Goal: Task Accomplishment & Management: Manage account settings

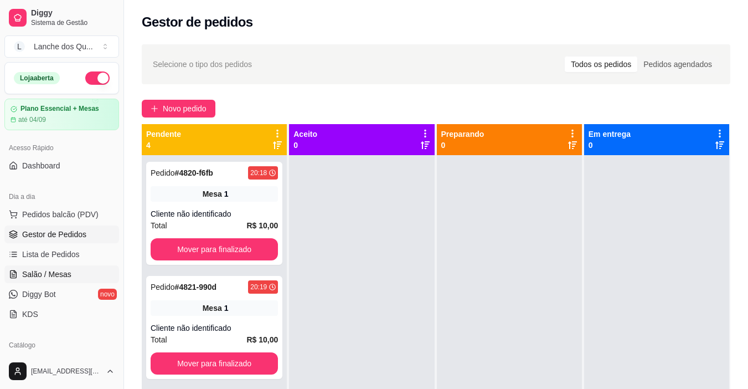
click at [55, 271] on span "Salão / Mesas" at bounding box center [46, 273] width 49 height 11
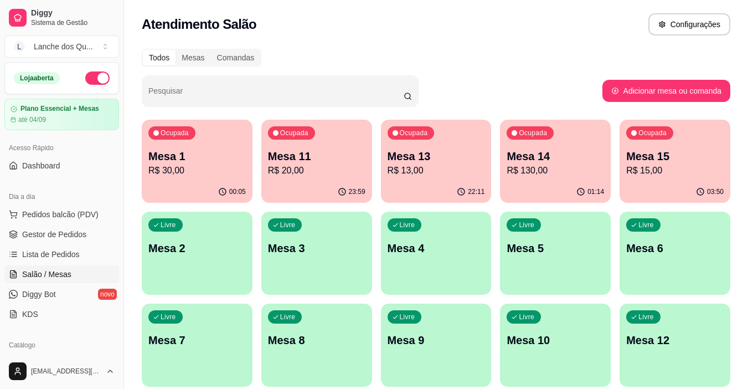
click at [179, 161] on p "Mesa 1" at bounding box center [196, 155] width 97 height 15
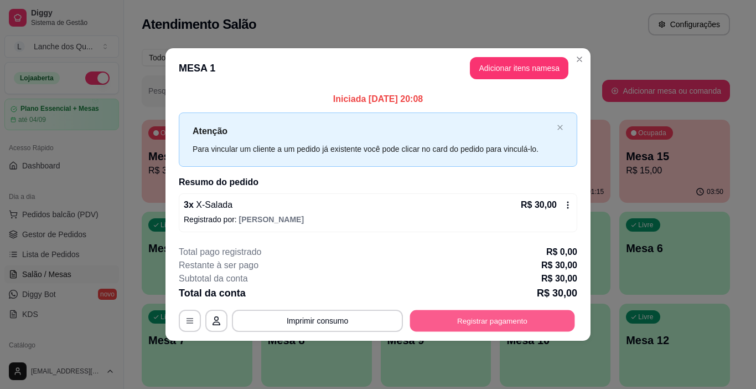
click at [465, 312] on button "Registrar pagamento" at bounding box center [492, 320] width 165 height 22
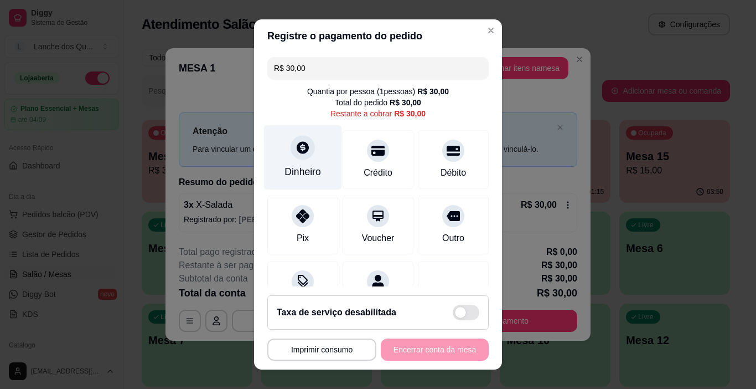
click at [311, 177] on div "Dinheiro" at bounding box center [302, 171] width 37 height 14
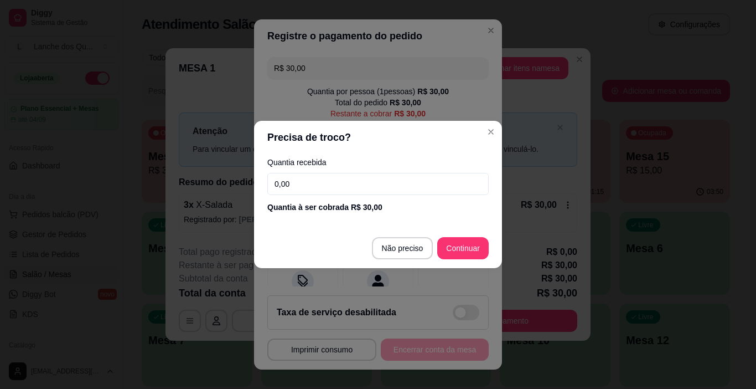
click at [304, 185] on input "0,00" at bounding box center [377, 184] width 221 height 22
type input "20,00"
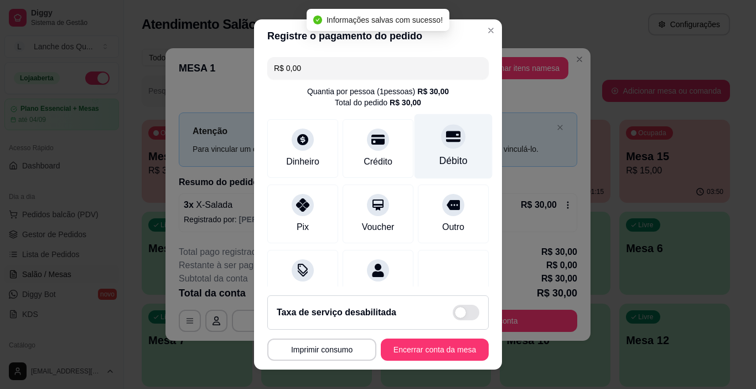
click at [449, 149] on div "Débito" at bounding box center [454, 146] width 78 height 65
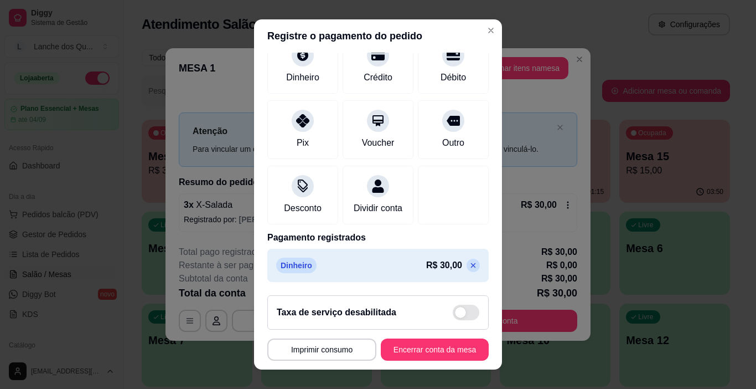
click at [467, 267] on p at bounding box center [473, 264] width 13 height 13
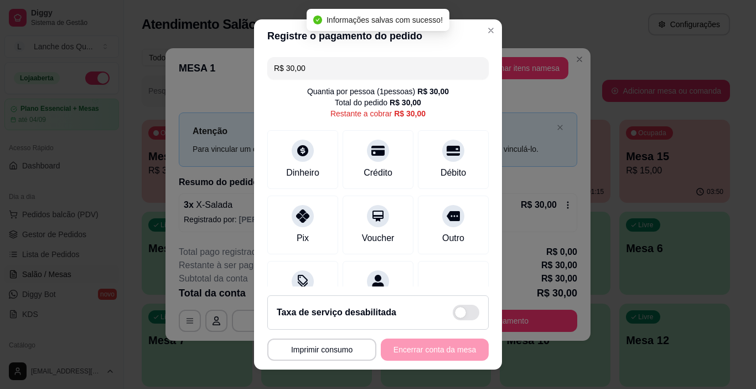
click at [331, 66] on input "R$ 30,00" at bounding box center [378, 68] width 208 height 22
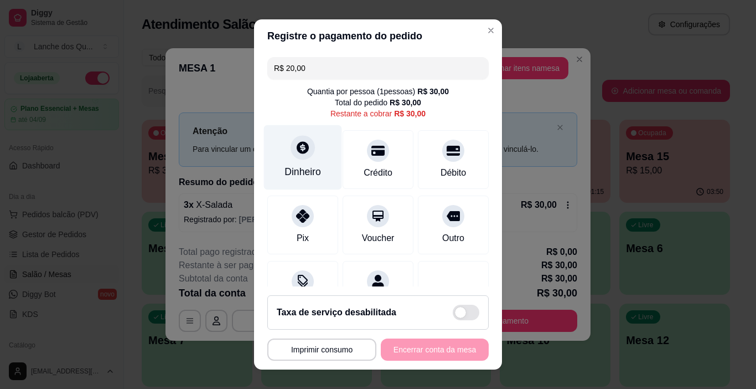
click at [293, 182] on div "Dinheiro" at bounding box center [303, 157] width 78 height 65
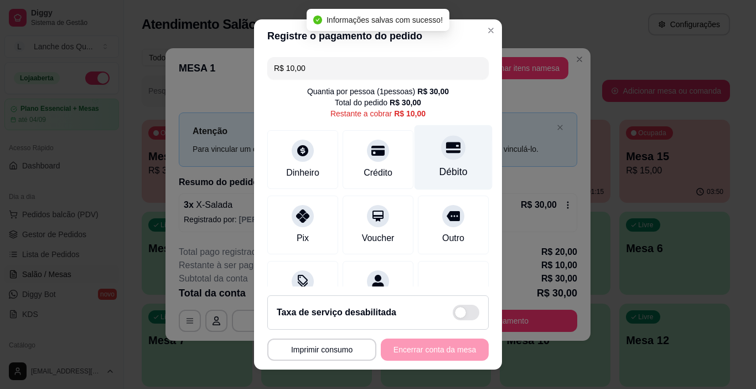
drag, startPoint x: 438, startPoint y: 162, endPoint x: 443, endPoint y: 161, distance: 5.6
click at [443, 161] on div "Débito" at bounding box center [454, 157] width 78 height 65
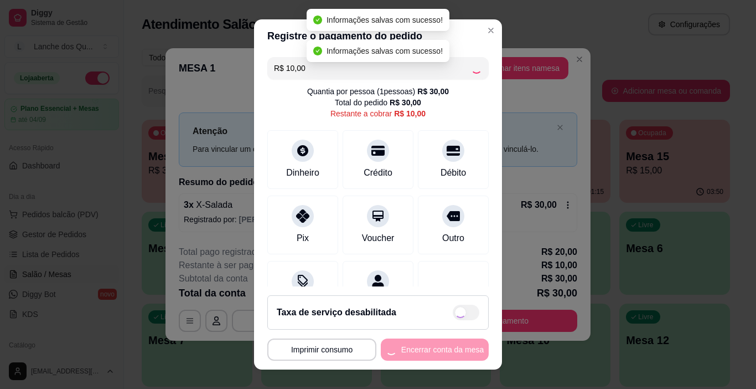
type input "R$ 0,00"
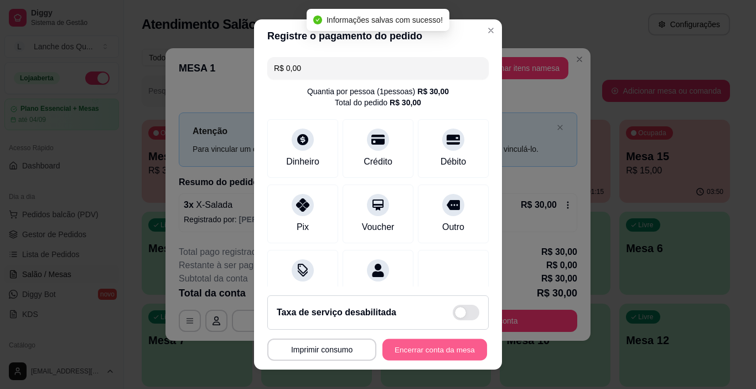
click at [432, 350] on button "Encerrar conta da mesa" at bounding box center [434, 350] width 105 height 22
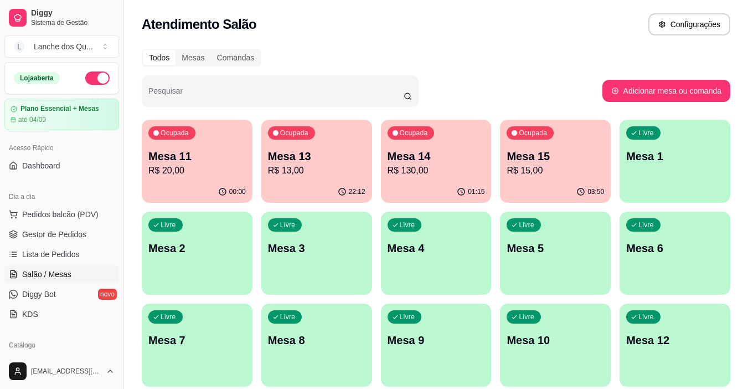
click at [315, 252] on p "Mesa 3" at bounding box center [316, 247] width 97 height 15
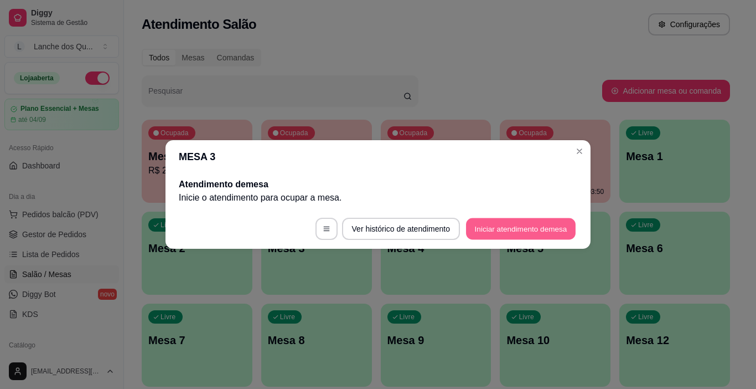
click at [511, 220] on button "Iniciar atendimento de mesa" at bounding box center [521, 229] width 110 height 22
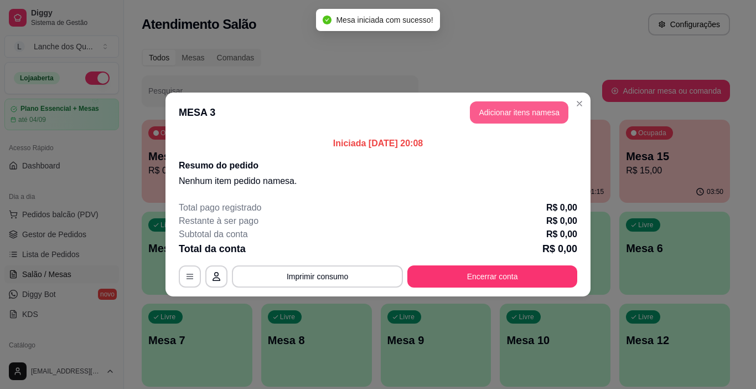
click at [534, 115] on button "Adicionar itens na mesa" at bounding box center [519, 112] width 99 height 22
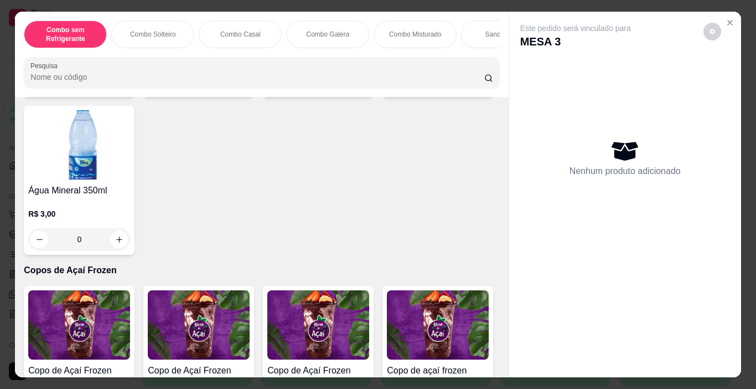
scroll to position [2712, 0]
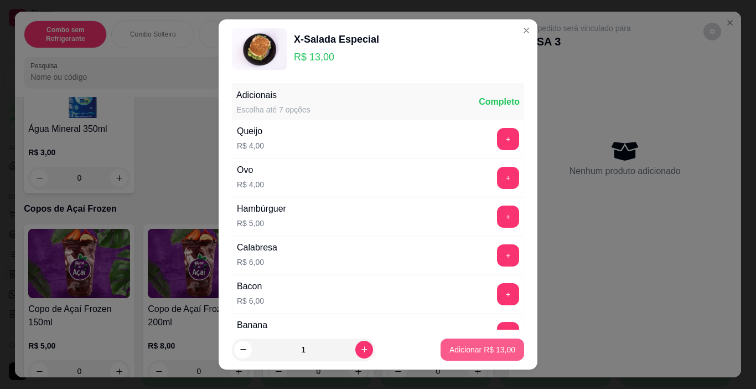
click at [449, 348] on p "Adicionar R$ 13,00" at bounding box center [482, 349] width 66 height 11
type input "1"
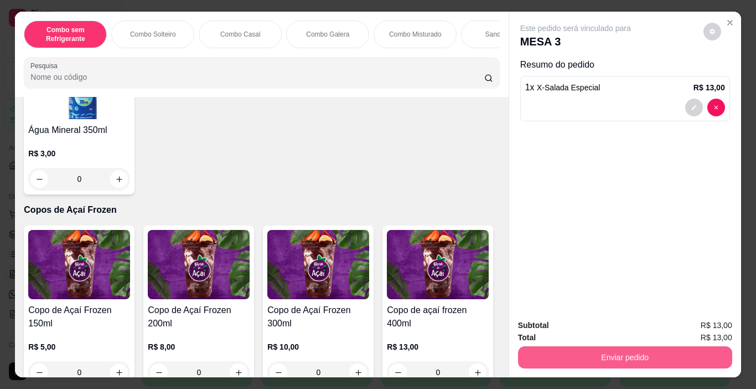
click at [584, 350] on button "Enviar pedido" at bounding box center [625, 357] width 214 height 22
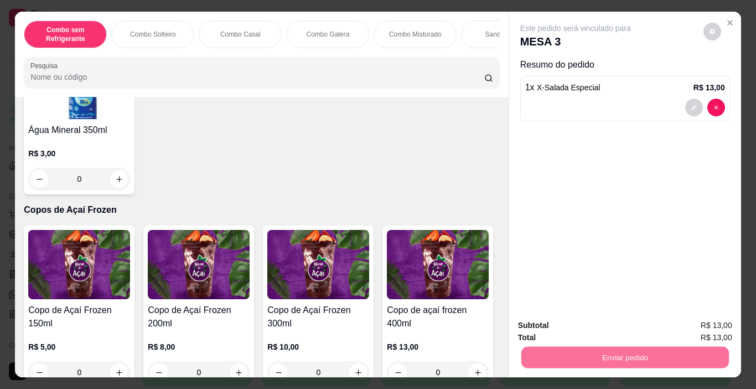
click at [622, 326] on button "Não registrar e enviar pedido" at bounding box center [588, 325] width 115 height 21
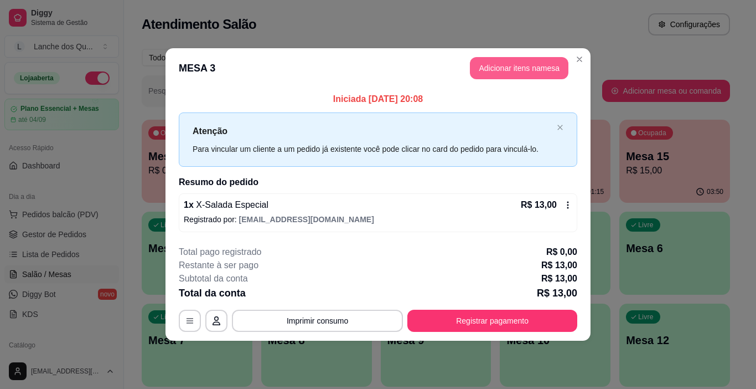
click at [522, 71] on button "Adicionar itens na mesa" at bounding box center [519, 68] width 99 height 22
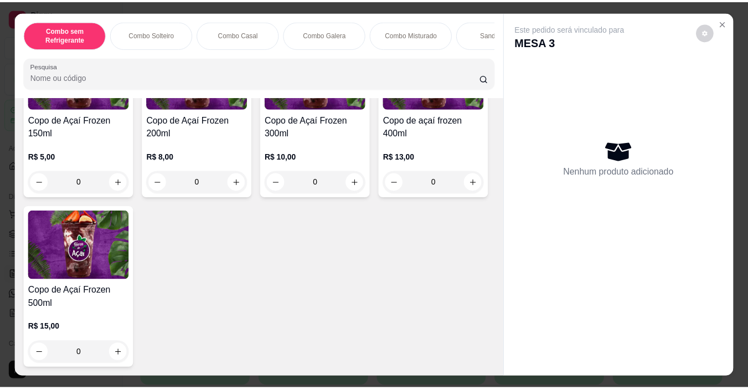
scroll to position [3371, 0]
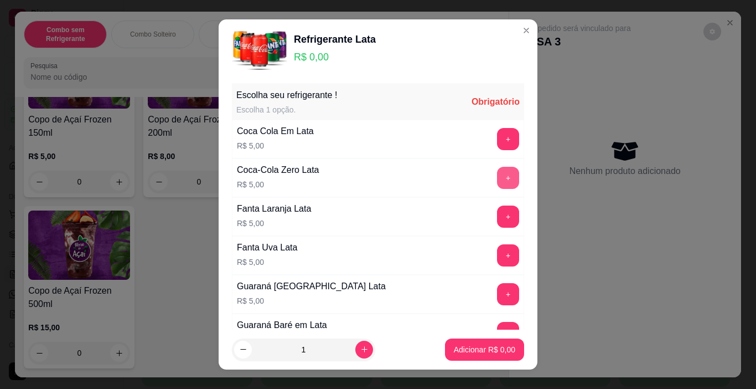
click at [497, 182] on button "+" at bounding box center [508, 178] width 22 height 22
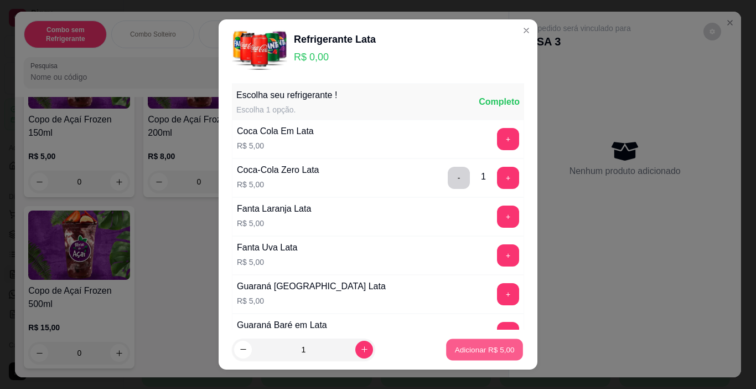
click at [495, 350] on p "Adicionar R$ 5,00" at bounding box center [484, 349] width 60 height 11
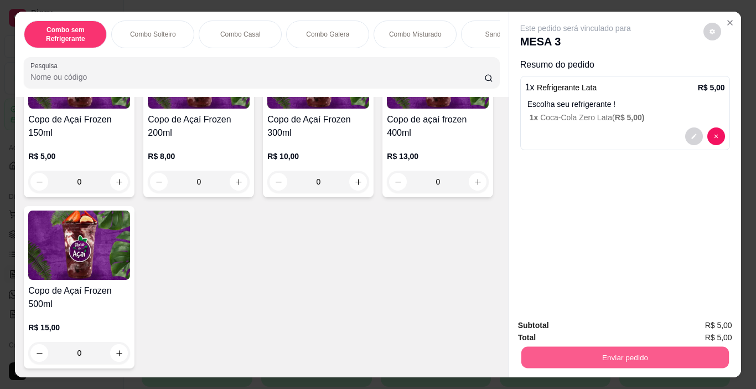
click at [588, 346] on button "Enviar pedido" at bounding box center [625, 357] width 208 height 22
click at [598, 325] on button "Não registrar e enviar pedido" at bounding box center [588, 325] width 115 height 21
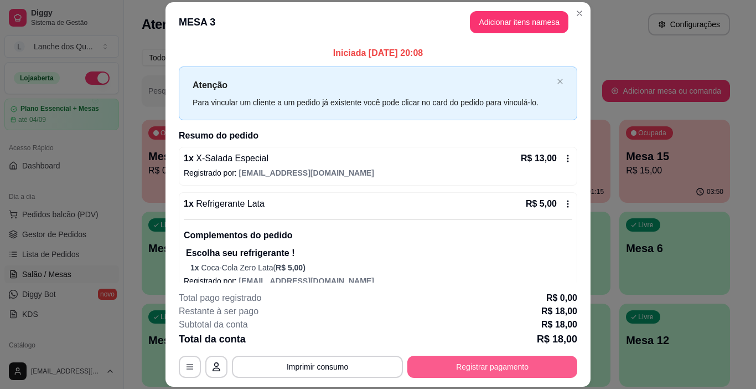
click at [468, 370] on button "Registrar pagamento" at bounding box center [492, 366] width 170 height 22
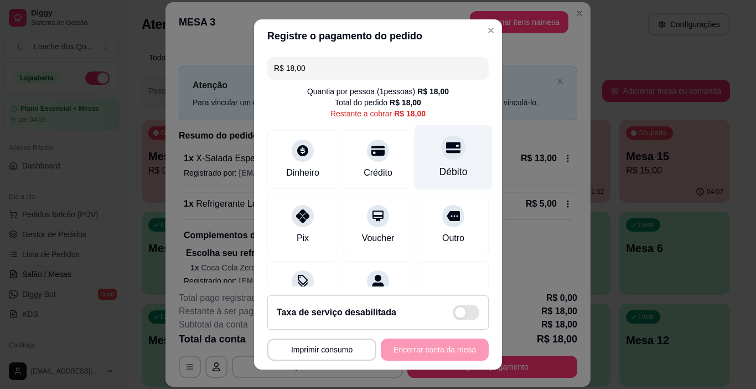
click at [439, 171] on div "Débito" at bounding box center [453, 171] width 28 height 14
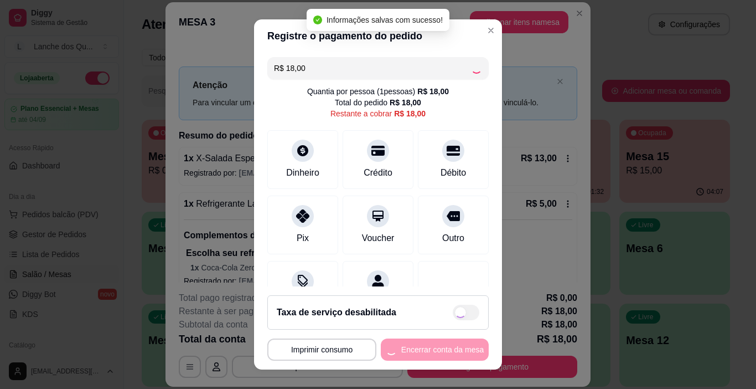
type input "R$ 0,00"
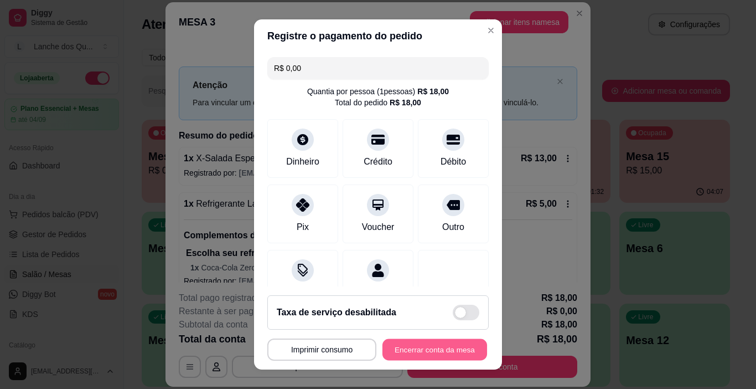
click at [441, 348] on button "Encerrar conta da mesa" at bounding box center [434, 350] width 105 height 22
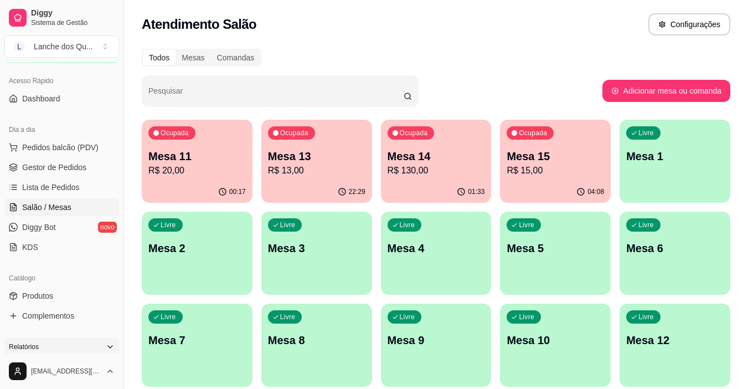
scroll to position [166, 0]
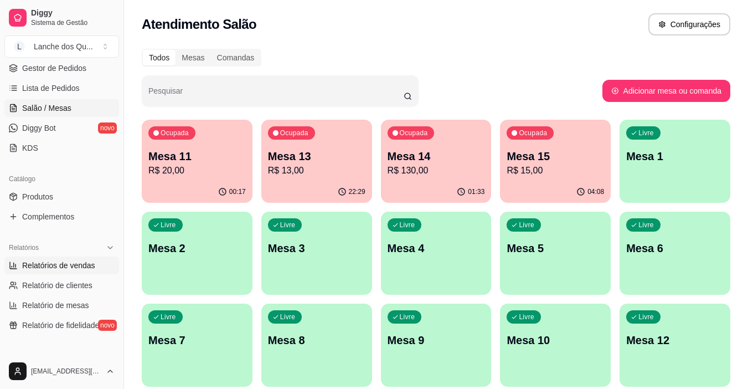
click at [55, 264] on span "Relatórios de vendas" at bounding box center [58, 265] width 73 height 11
select select "ALL"
select select "0"
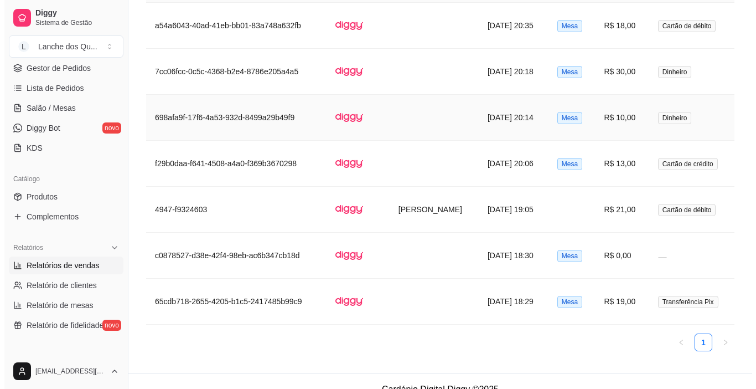
scroll to position [609, 0]
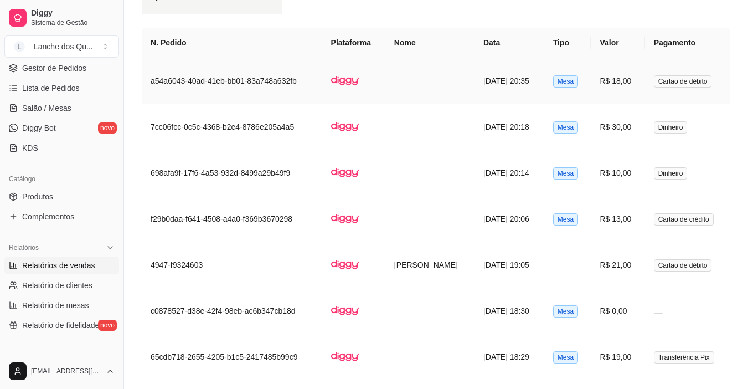
click at [631, 89] on td "R$ 18,00" at bounding box center [618, 81] width 54 height 46
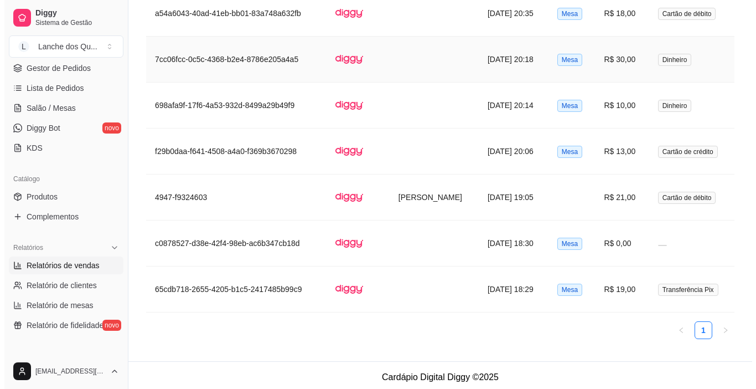
scroll to position [680, 0]
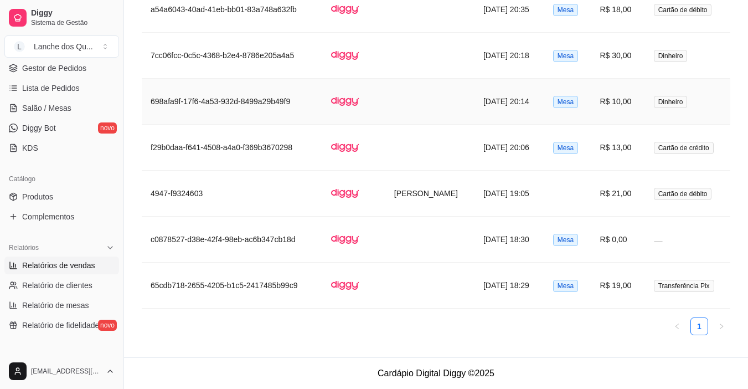
click at [616, 104] on td "R$ 10,00" at bounding box center [618, 102] width 54 height 46
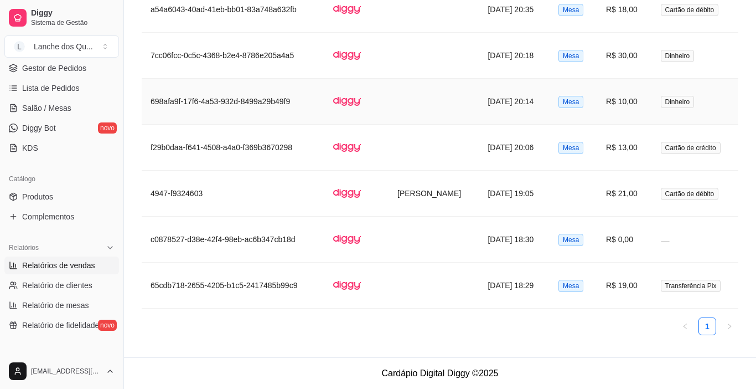
scroll to position [667, 0]
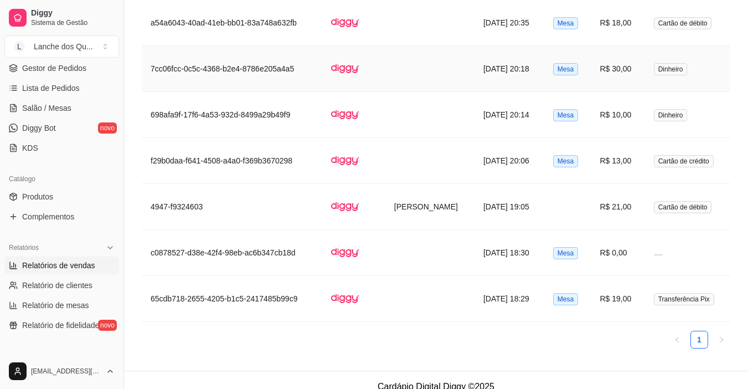
click at [630, 71] on td "R$ 30,00" at bounding box center [618, 69] width 54 height 46
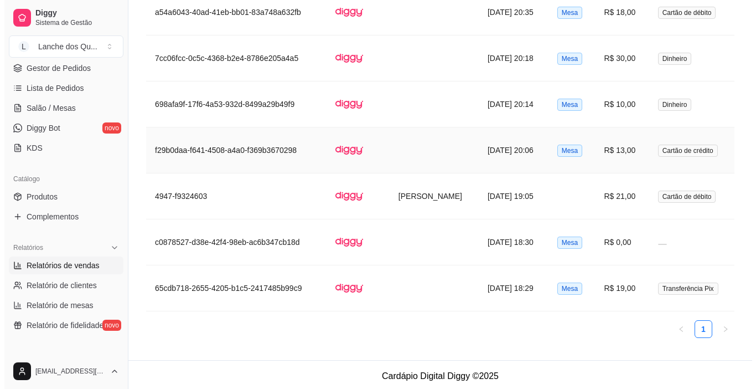
scroll to position [680, 0]
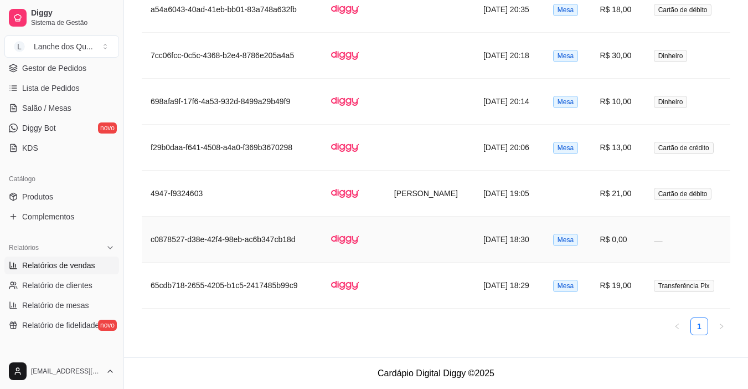
click at [619, 238] on td "R$ 0,00" at bounding box center [618, 239] width 54 height 46
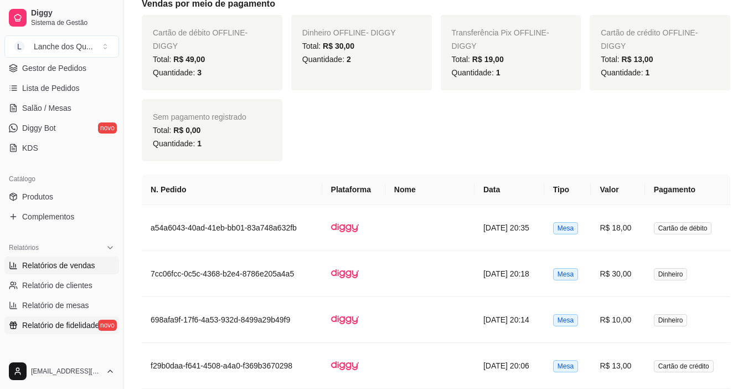
scroll to position [446, 0]
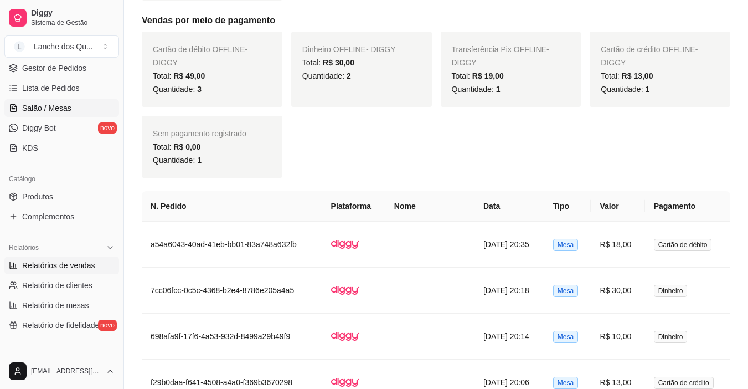
click at [49, 110] on span "Salão / Mesas" at bounding box center [46, 107] width 49 height 11
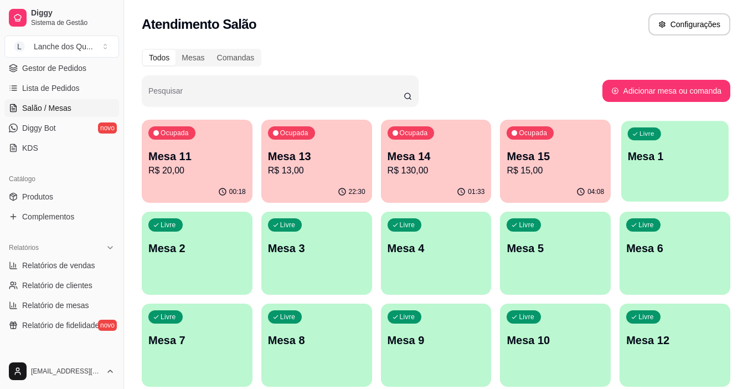
click at [698, 141] on div "Livre Mesa 1" at bounding box center [674, 155] width 107 height 68
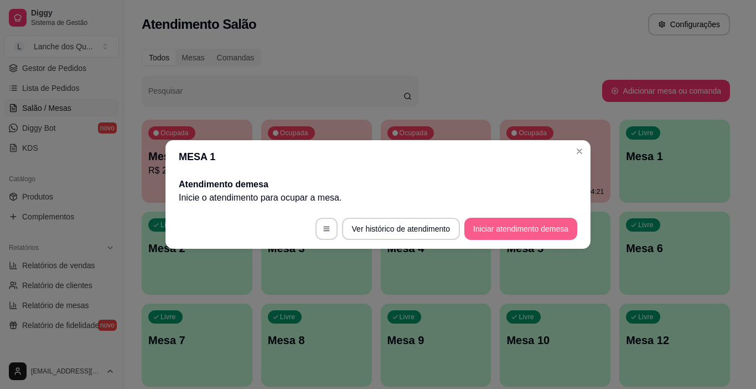
click at [505, 225] on button "Iniciar atendimento de mesa" at bounding box center [520, 229] width 113 height 22
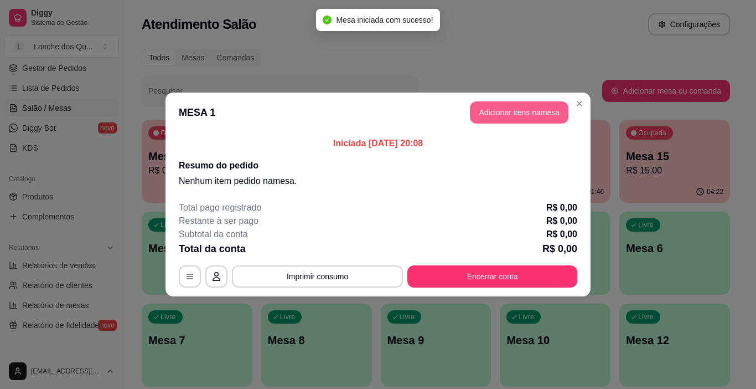
click at [494, 109] on button "Adicionar itens na mesa" at bounding box center [519, 112] width 99 height 22
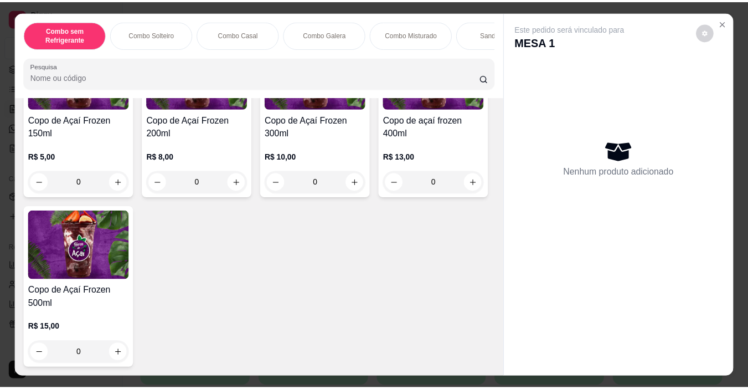
scroll to position [3869, 0]
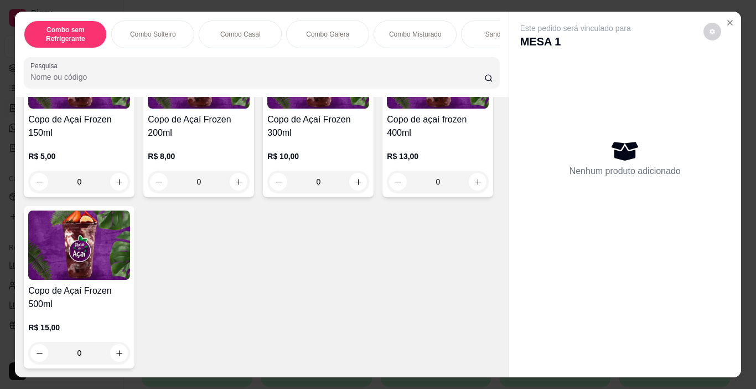
click at [130, 260] on img at bounding box center [79, 244] width 102 height 69
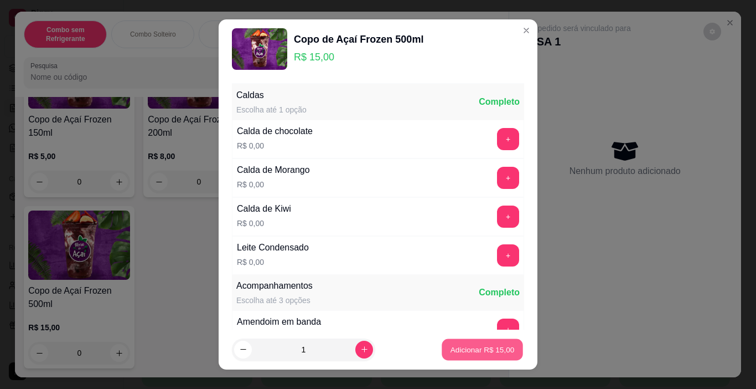
click at [482, 343] on button "Adicionar R$ 15,00" at bounding box center [482, 350] width 81 height 22
type input "1"
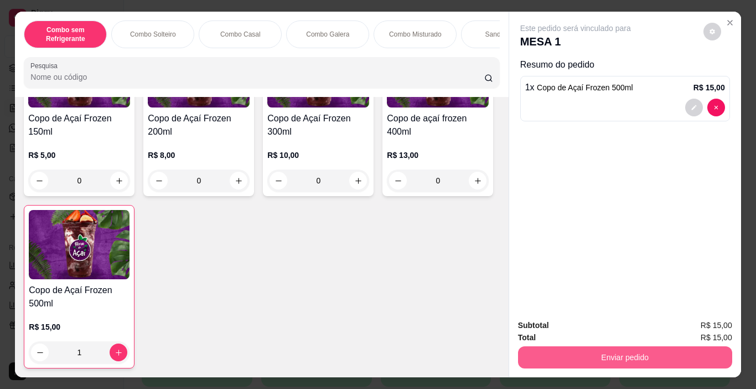
click at [572, 347] on button "Enviar pedido" at bounding box center [625, 357] width 214 height 22
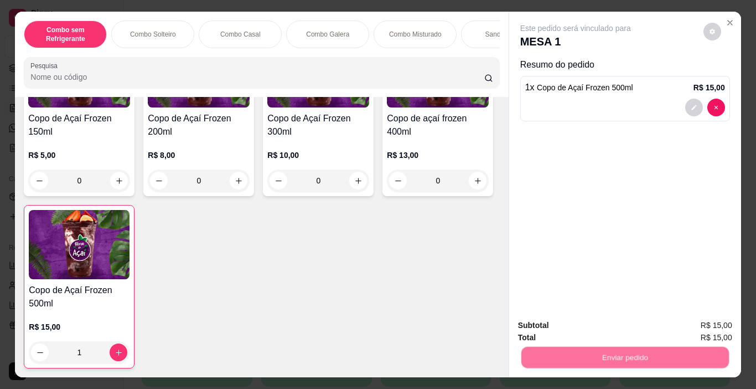
click at [566, 328] on button "Não registrar e enviar pedido" at bounding box center [588, 325] width 115 height 21
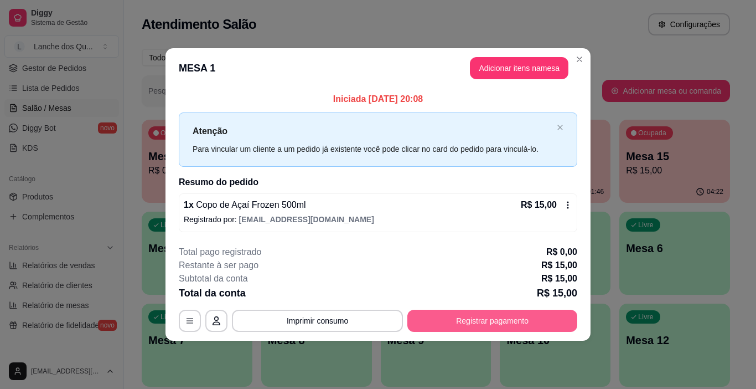
click at [460, 321] on button "Registrar pagamento" at bounding box center [492, 320] width 170 height 22
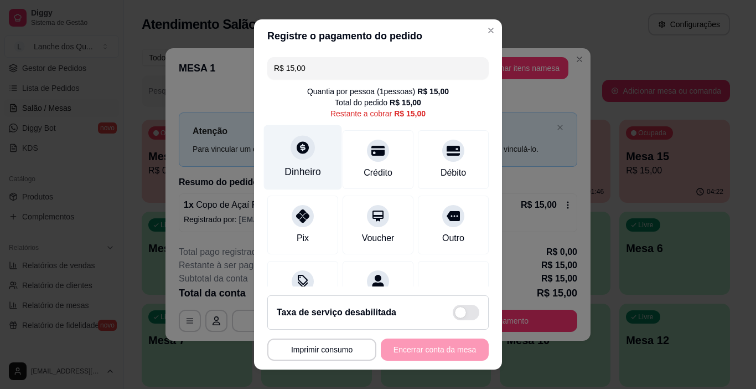
click at [308, 161] on div "Dinheiro" at bounding box center [303, 157] width 78 height 65
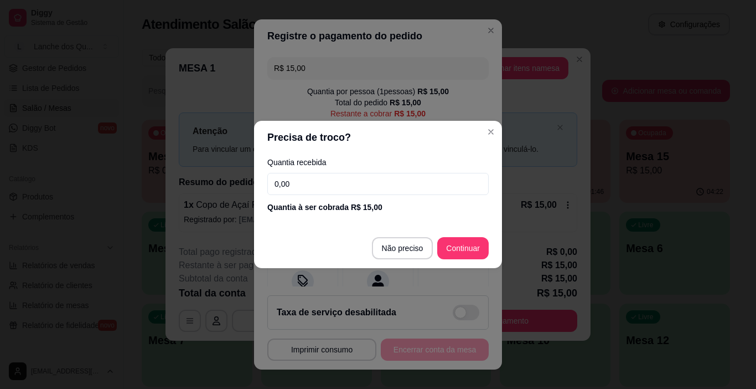
click at [290, 189] on input "0,00" at bounding box center [377, 184] width 221 height 22
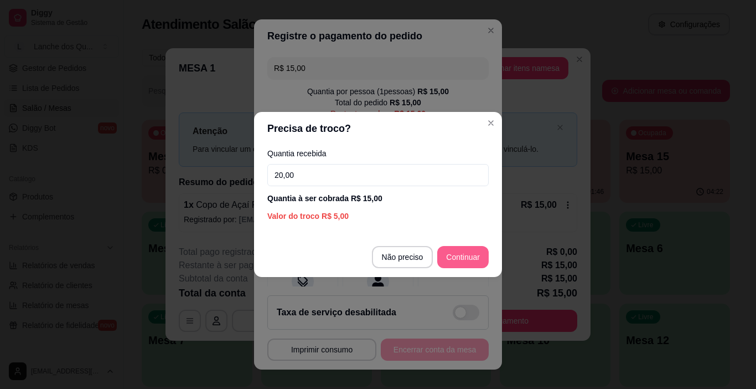
type input "20,00"
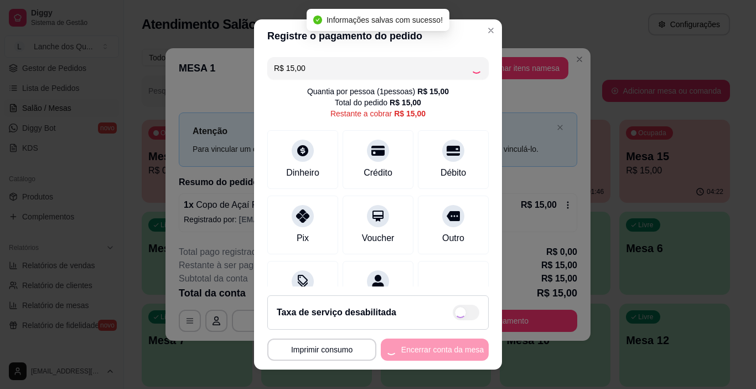
type input "R$ 0,00"
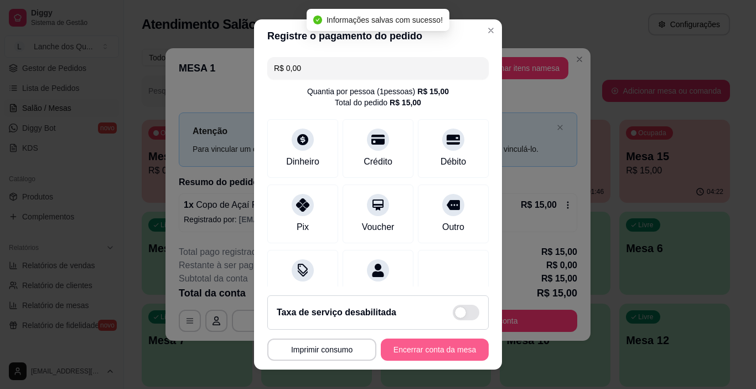
click at [428, 350] on button "Encerrar conta da mesa" at bounding box center [435, 349] width 108 height 22
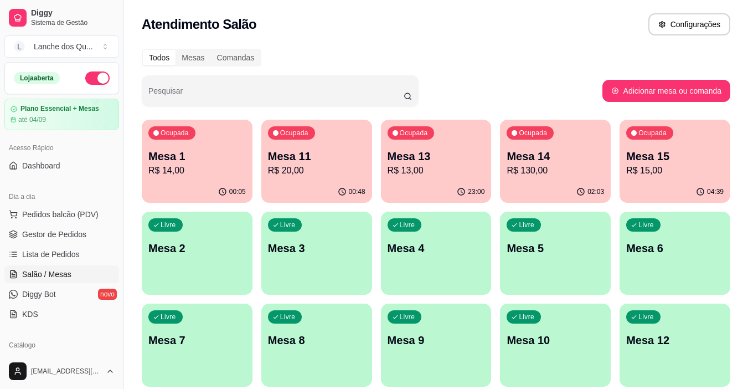
click at [199, 246] on p "Mesa 2" at bounding box center [196, 247] width 97 height 15
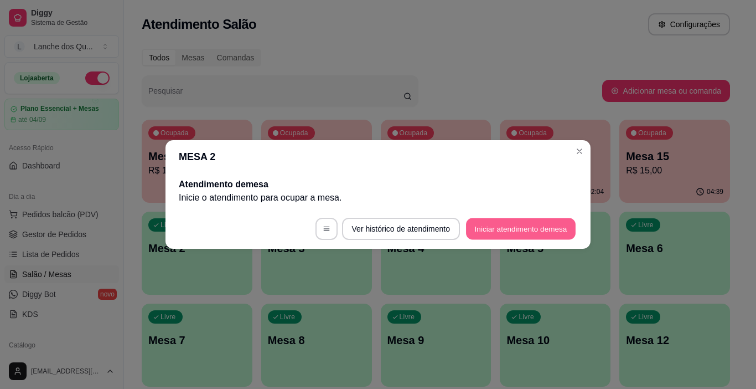
click at [498, 232] on button "Iniciar atendimento de mesa" at bounding box center [521, 229] width 110 height 22
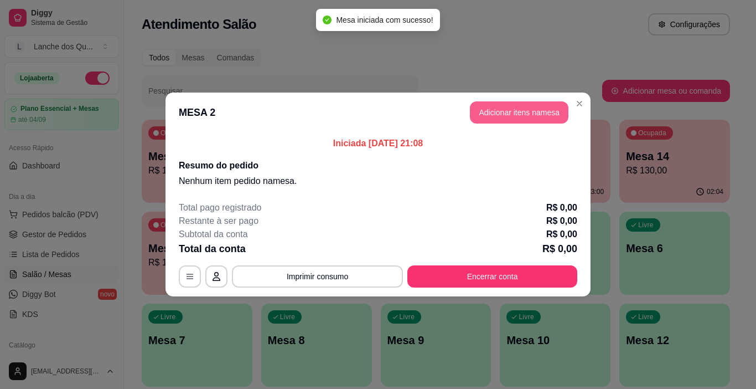
click at [523, 111] on button "Adicionar itens na mesa" at bounding box center [519, 112] width 99 height 22
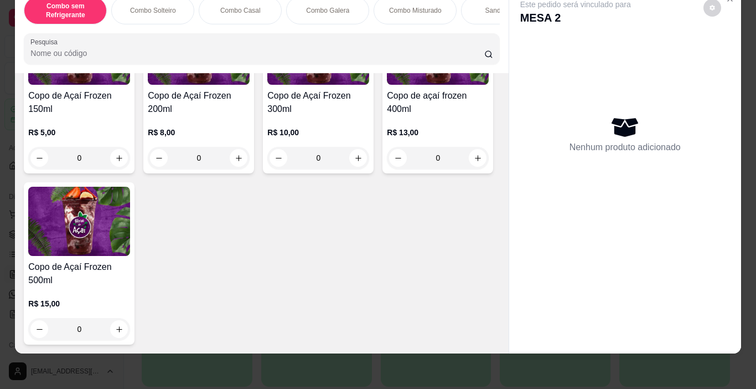
scroll to position [3044, 0]
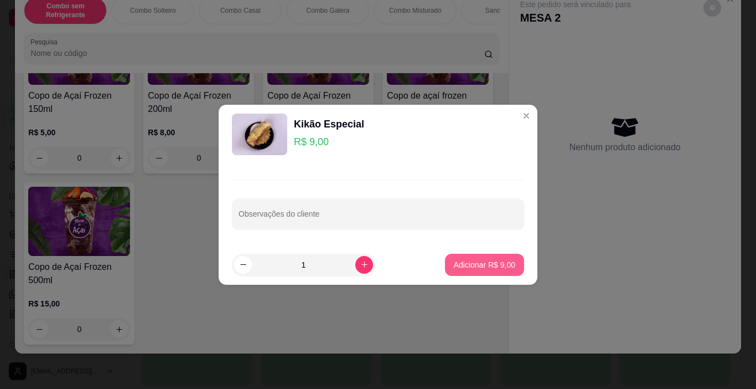
click at [465, 264] on p "Adicionar R$ 9,00" at bounding box center [484, 264] width 61 height 11
type input "1"
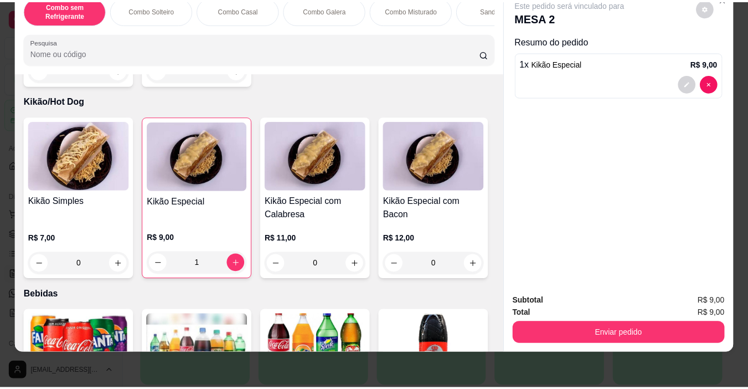
scroll to position [2269, 0]
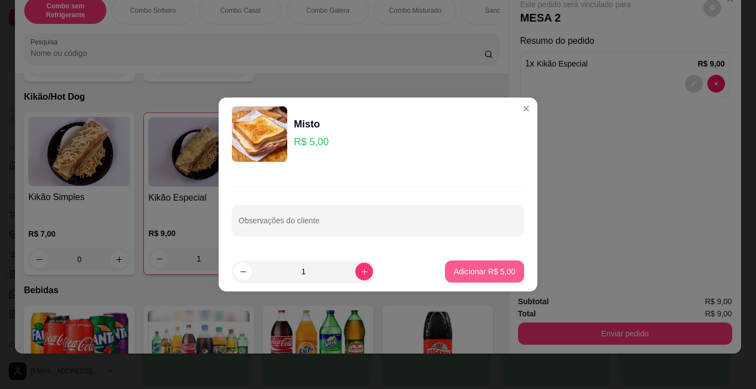
click at [451, 265] on button "Adicionar R$ 5,00" at bounding box center [484, 271] width 79 height 22
type input "1"
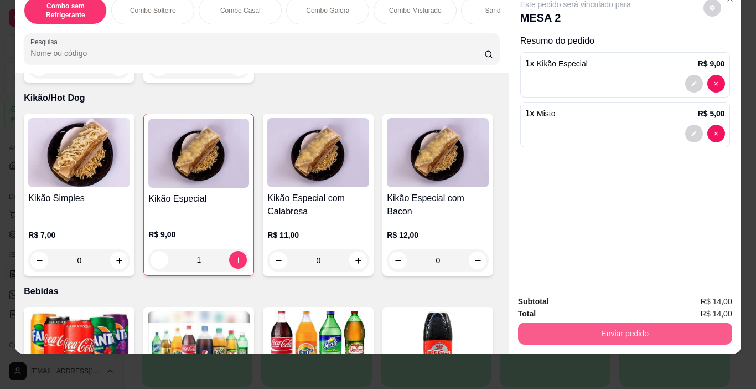
click at [614, 322] on button "Enviar pedido" at bounding box center [625, 333] width 214 height 22
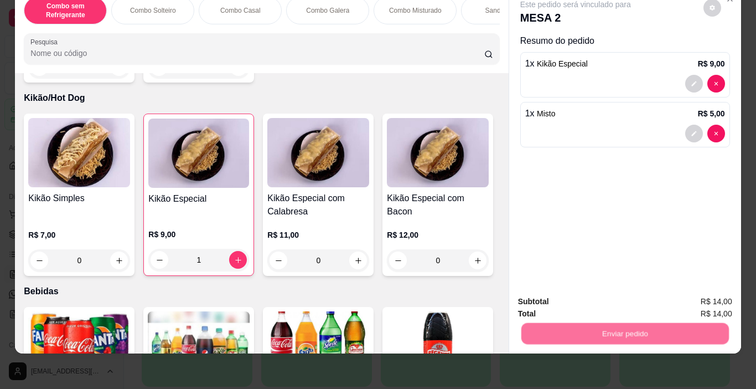
click at [566, 296] on button "Não registrar e enviar pedido" at bounding box center [588, 297] width 112 height 20
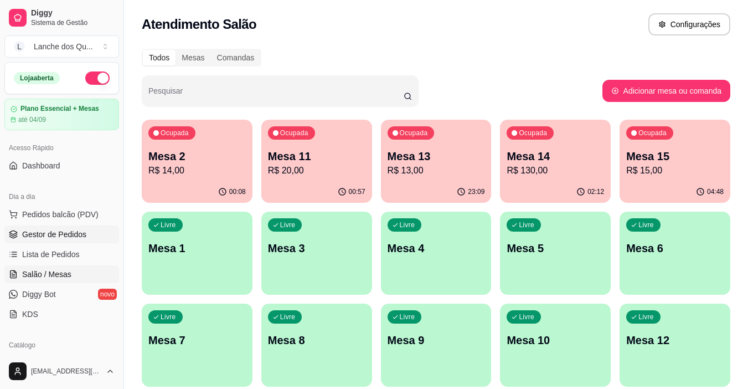
click at [73, 232] on span "Gestor de Pedidos" at bounding box center [54, 234] width 64 height 11
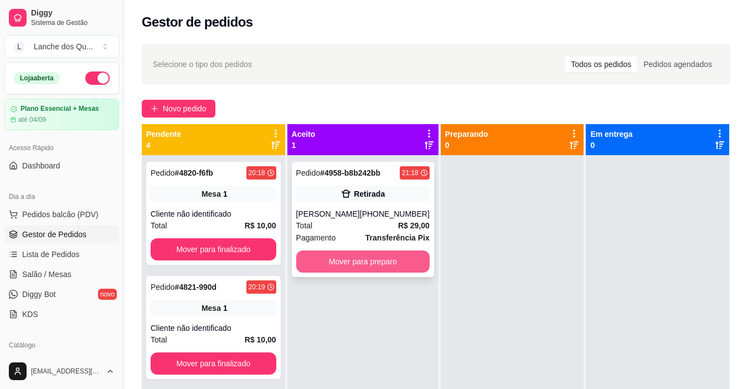
click at [371, 258] on button "Mover para preparo" at bounding box center [362, 261] width 133 height 22
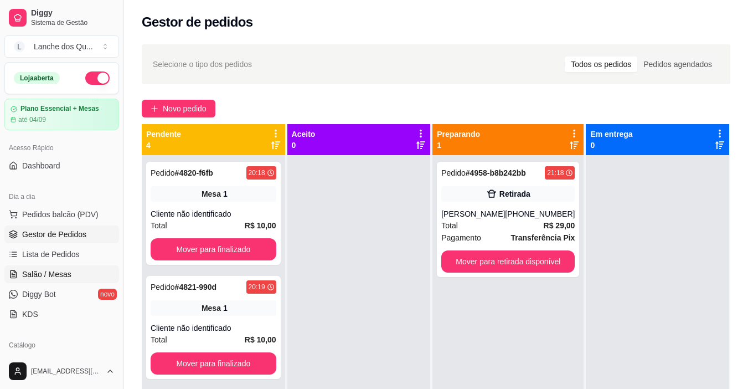
click at [48, 267] on link "Salão / Mesas" at bounding box center [61, 274] width 115 height 18
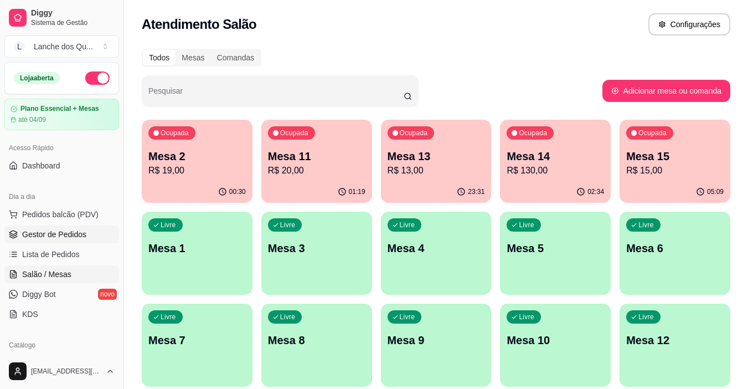
click at [68, 237] on span "Gestor de Pedidos" at bounding box center [54, 234] width 64 height 11
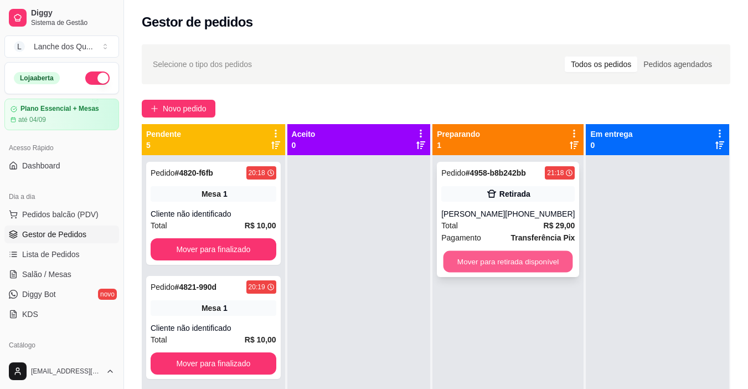
click at [495, 262] on button "Mover para retirada disponível" at bounding box center [508, 262] width 130 height 22
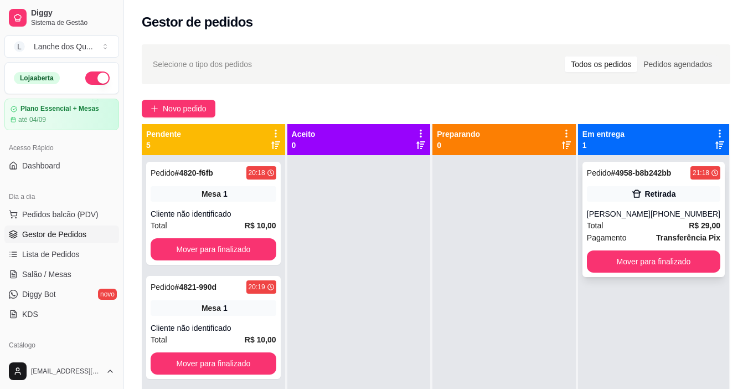
click at [647, 223] on div "Total R$ 29,00" at bounding box center [653, 225] width 133 height 12
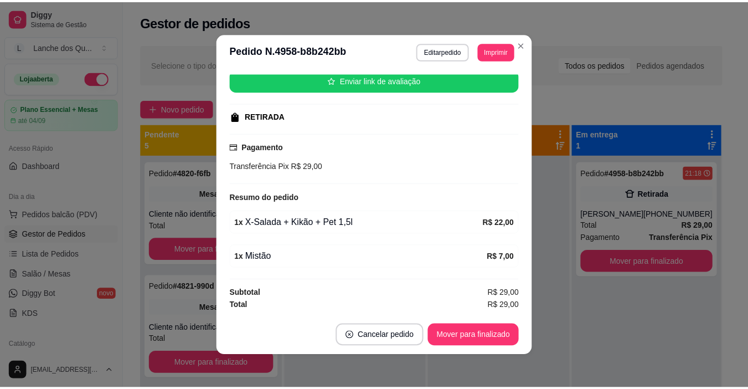
scroll to position [2, 0]
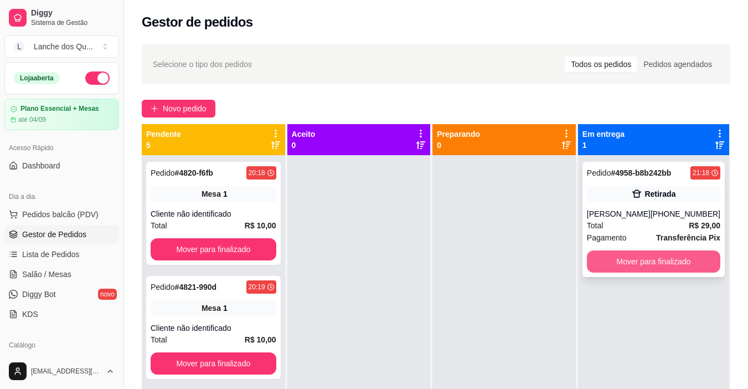
click at [647, 260] on button "Mover para finalizado" at bounding box center [653, 261] width 133 height 22
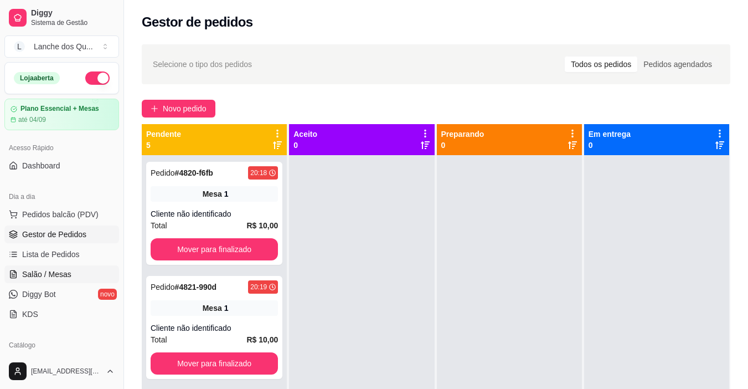
click at [60, 272] on span "Salão / Mesas" at bounding box center [46, 273] width 49 height 11
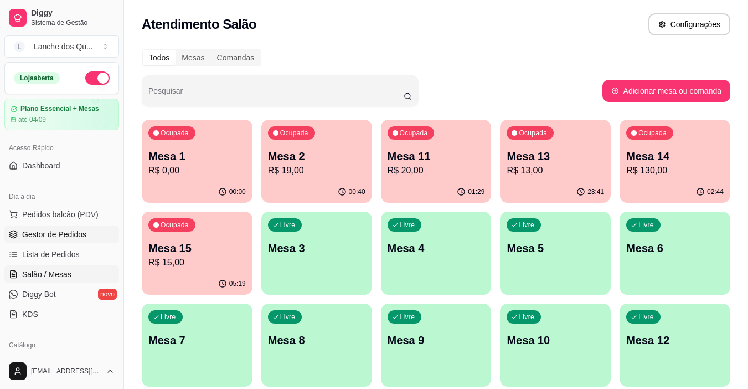
click at [73, 234] on span "Gestor de Pedidos" at bounding box center [54, 234] width 64 height 11
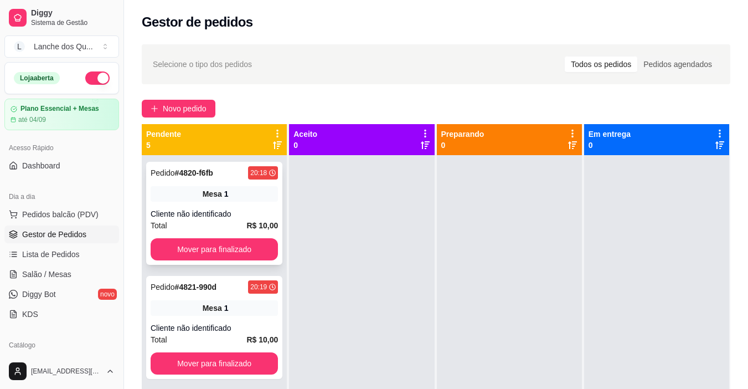
click at [224, 183] on div "Pedido # 4820-f6fb 20:18 Mesa 1 Cliente não identificado Total R$ 10,00 Mover p…" at bounding box center [214, 213] width 136 height 103
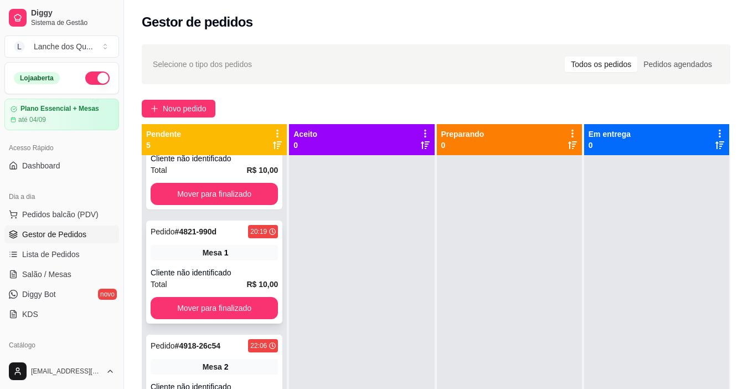
click at [225, 246] on div "Mesa 1" at bounding box center [214, 252] width 127 height 15
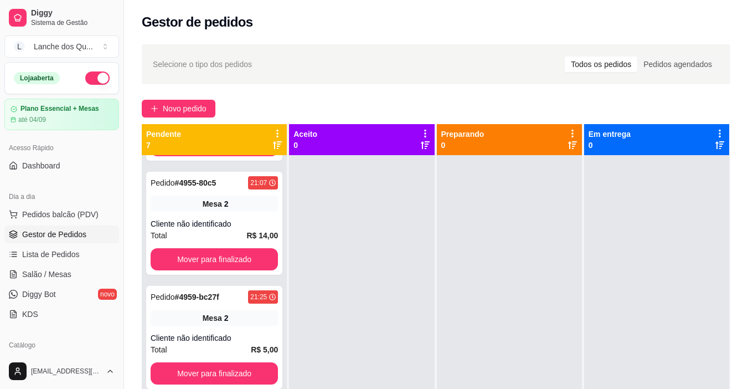
scroll to position [166, 0]
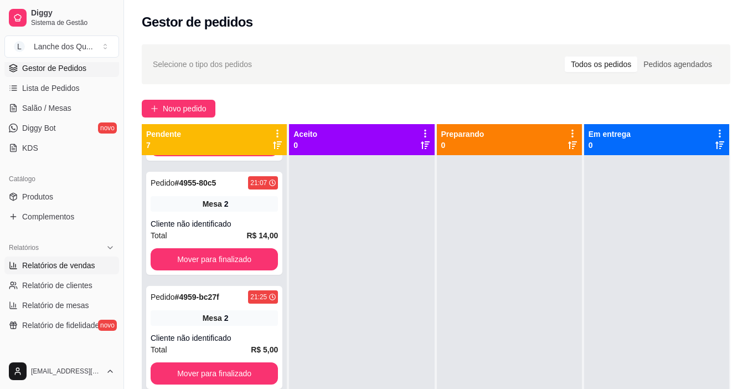
click at [35, 262] on span "Relatórios de vendas" at bounding box center [58, 265] width 73 height 11
select select "ALL"
select select "0"
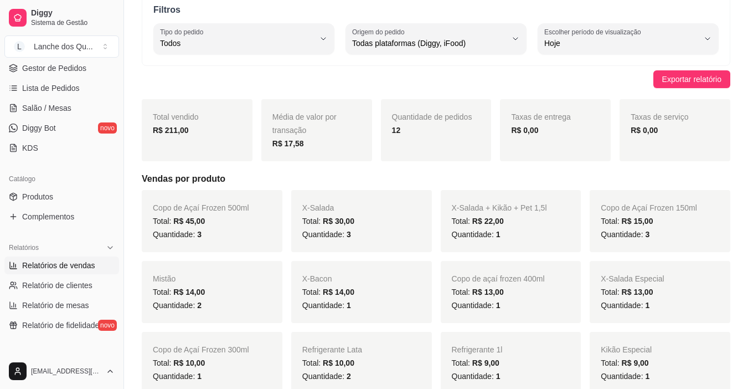
scroll to position [55, 0]
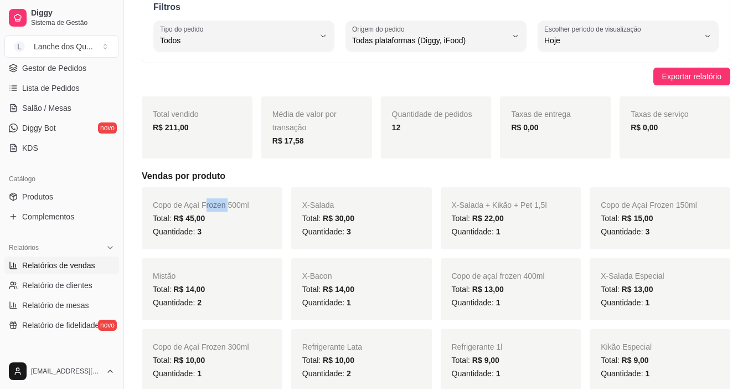
drag, startPoint x: 205, startPoint y: 199, endPoint x: 232, endPoint y: 202, distance: 27.9
click at [226, 200] on div "Copo de Açaí Frozen 500ml Total: R$ 45,00 Quantidade: 3" at bounding box center [212, 218] width 141 height 62
click at [254, 202] on div "Copo de Açaí Frozen 500ml Total: R$ 45,00 Quantidade: 3" at bounding box center [212, 218] width 141 height 62
drag, startPoint x: 337, startPoint y: 201, endPoint x: 375, endPoint y: 203, distance: 38.2
click at [375, 203] on div "X-Salada Total: R$ 30,00 Quantidade: 3" at bounding box center [361, 218] width 141 height 62
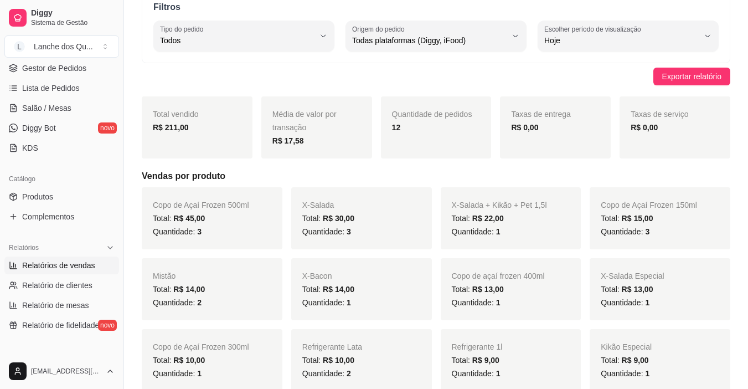
click at [372, 206] on div "X-Salada Total: R$ 30,00 Quantidade: 3" at bounding box center [361, 218] width 141 height 62
drag, startPoint x: 333, startPoint y: 233, endPoint x: 355, endPoint y: 233, distance: 21.6
click at [355, 233] on div "Quantidade: 3" at bounding box center [361, 231] width 118 height 13
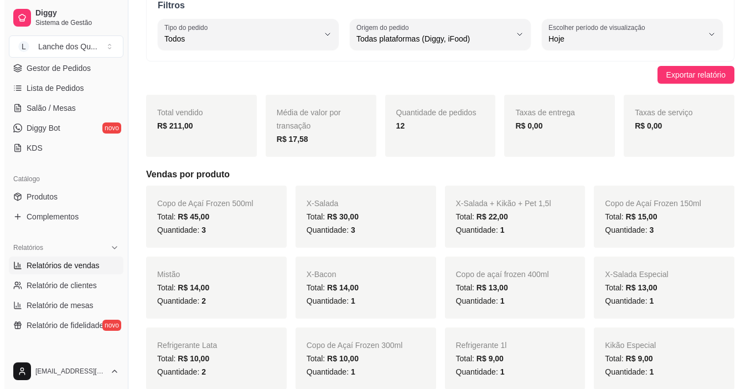
scroll to position [0, 0]
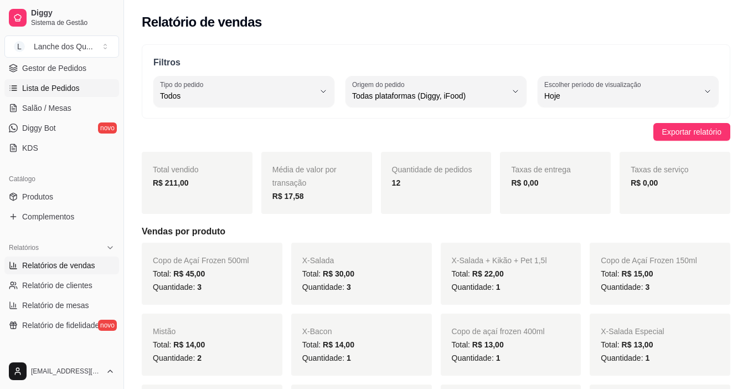
click at [49, 89] on span "Lista de Pedidos" at bounding box center [51, 87] width 58 height 11
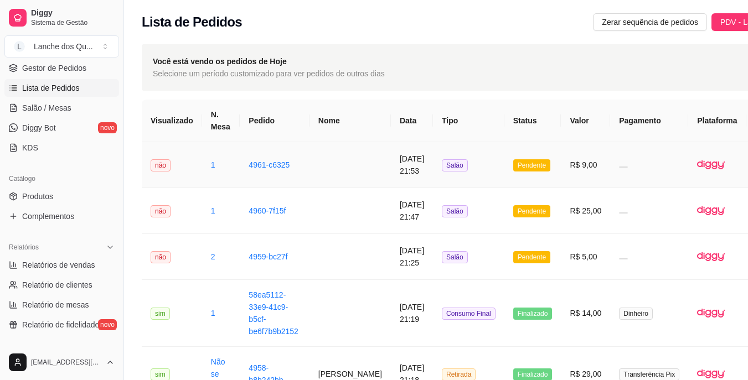
click at [610, 162] on td at bounding box center [649, 165] width 78 height 46
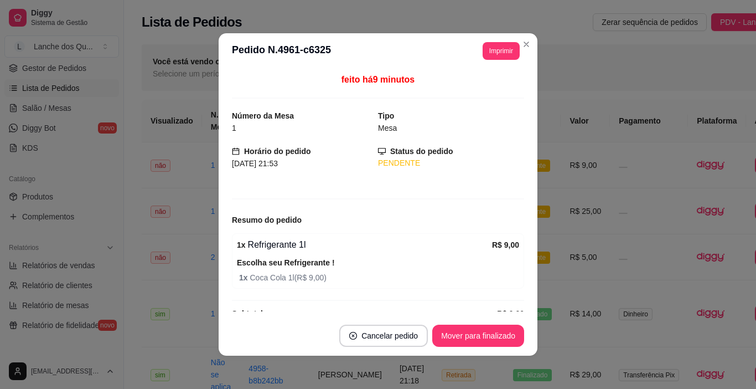
scroll to position [20, 0]
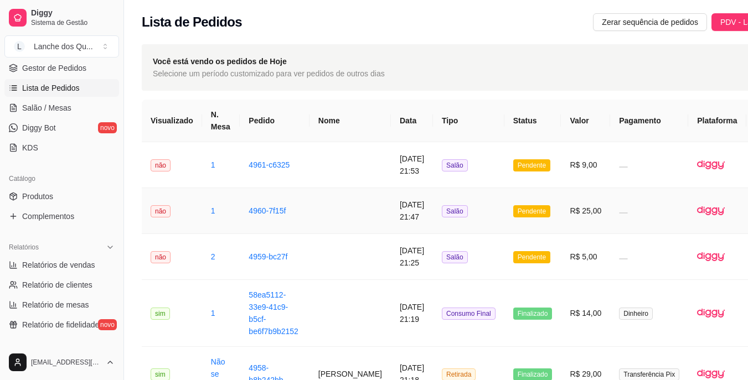
click at [610, 209] on td at bounding box center [649, 211] width 78 height 46
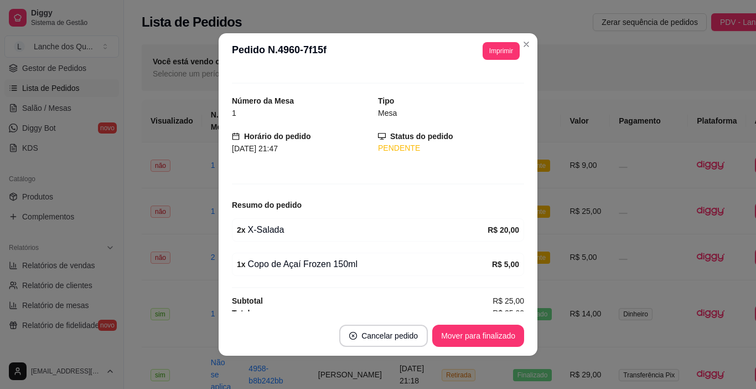
scroll to position [23, 0]
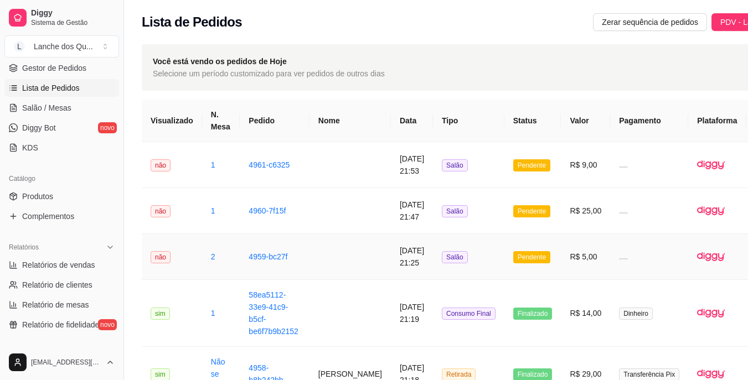
click at [610, 266] on td at bounding box center [649, 257] width 78 height 46
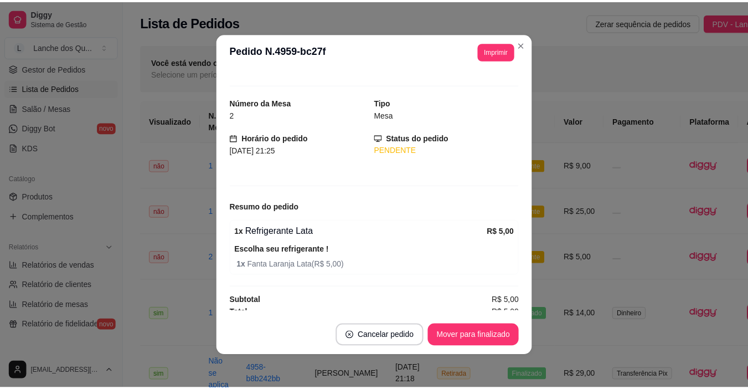
scroll to position [20, 0]
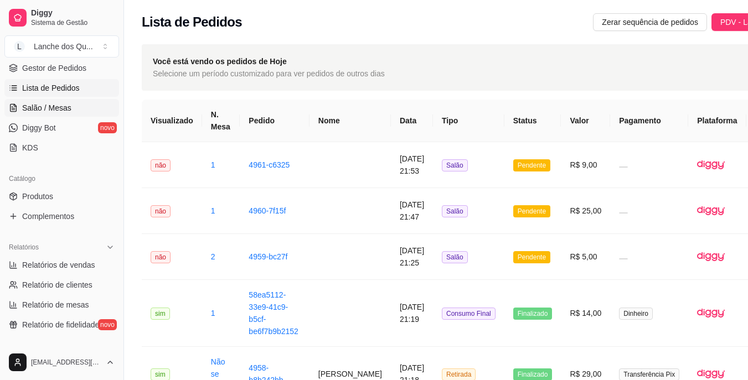
click at [56, 108] on span "Salão / Mesas" at bounding box center [46, 107] width 49 height 11
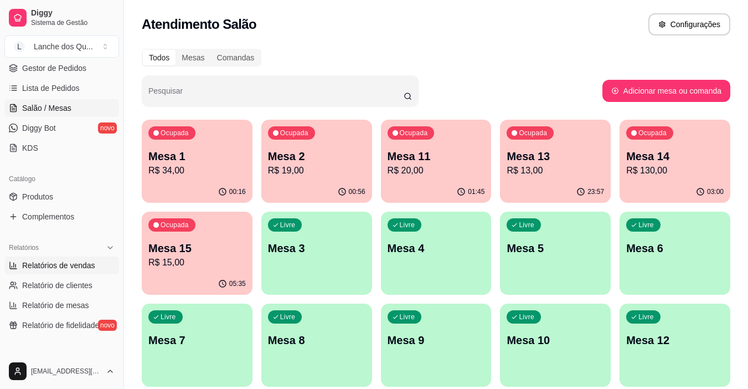
click at [58, 263] on span "Relatórios de vendas" at bounding box center [58, 265] width 73 height 11
select select "ALL"
select select "0"
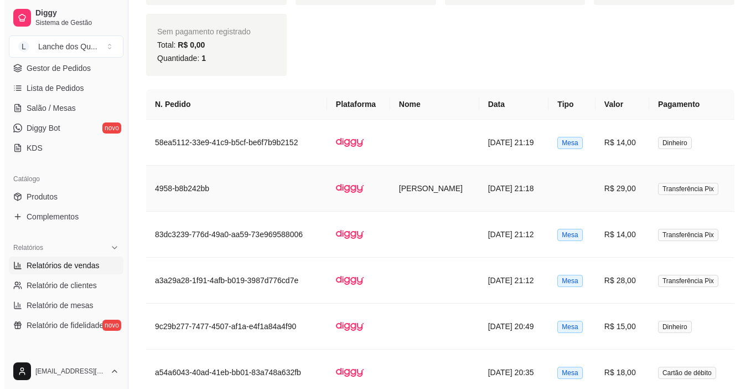
scroll to position [609, 0]
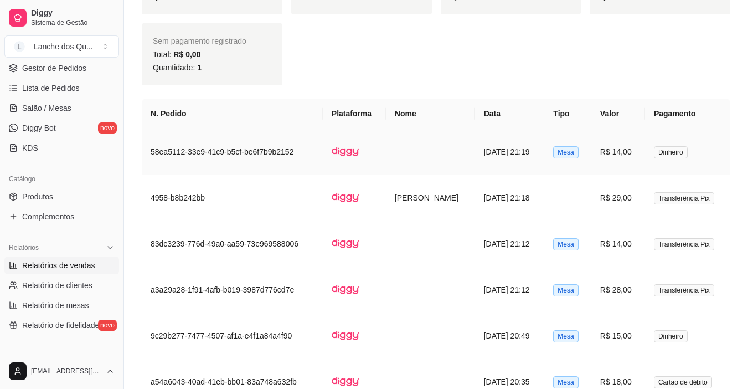
click at [657, 146] on span "Dinheiro" at bounding box center [671, 152] width 34 height 12
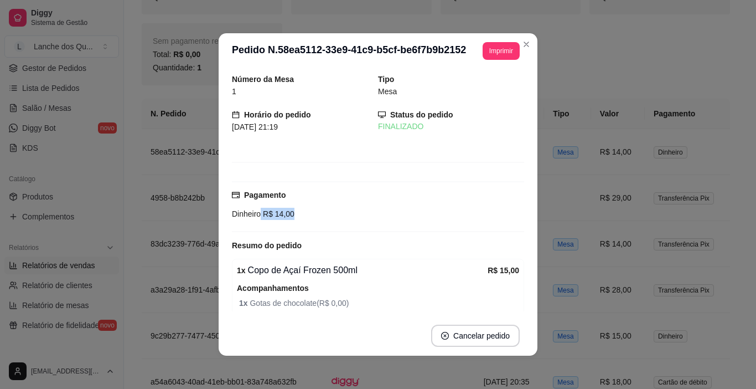
drag, startPoint x: 258, startPoint y: 212, endPoint x: 327, endPoint y: 209, distance: 69.3
click at [327, 209] on div "Dinheiro R$ 14,00" at bounding box center [378, 214] width 292 height 12
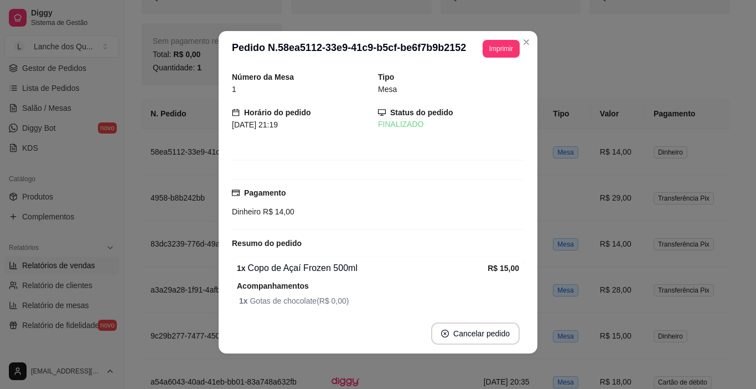
scroll to position [0, 0]
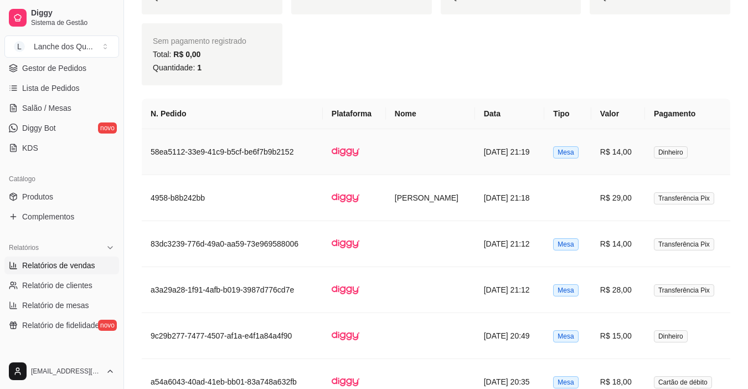
click at [598, 147] on td "R$ 14,00" at bounding box center [618, 152] width 54 height 46
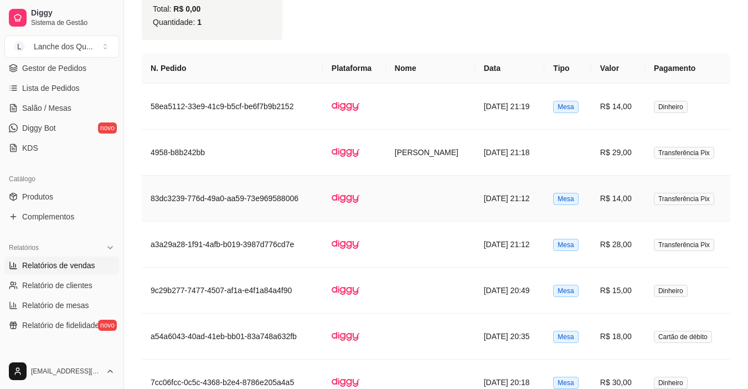
scroll to position [720, 0]
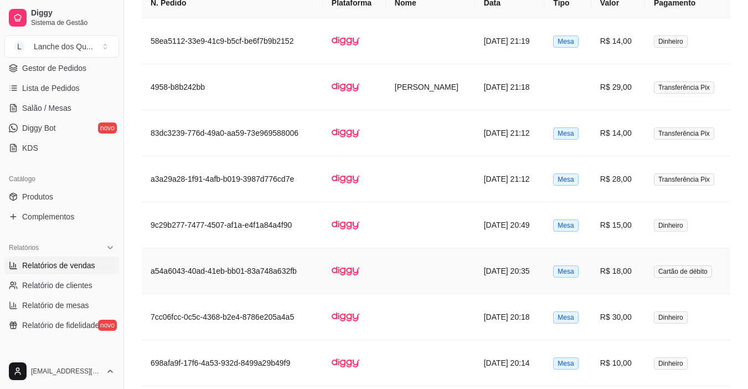
click at [654, 226] on span "Dinheiro" at bounding box center [671, 225] width 34 height 12
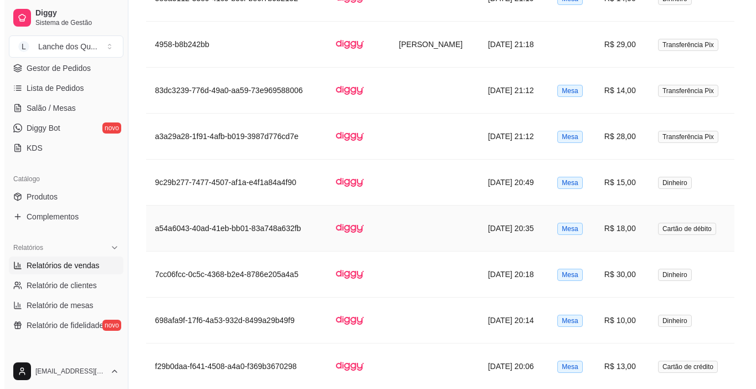
scroll to position [775, 0]
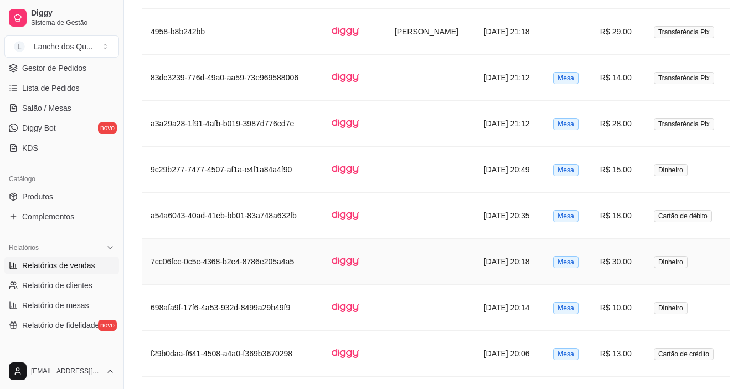
click at [668, 258] on span "Dinheiro" at bounding box center [671, 262] width 34 height 12
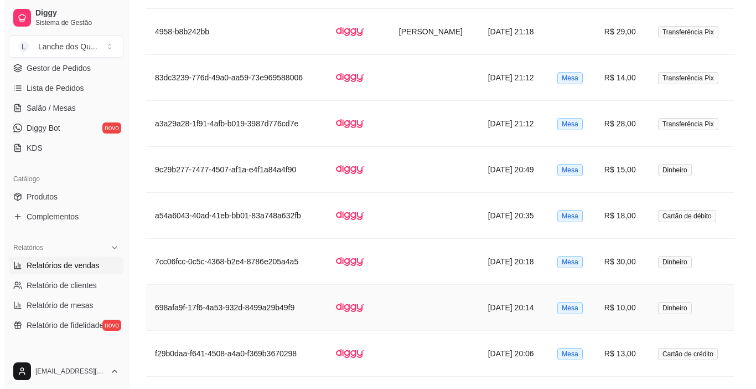
scroll to position [830, 0]
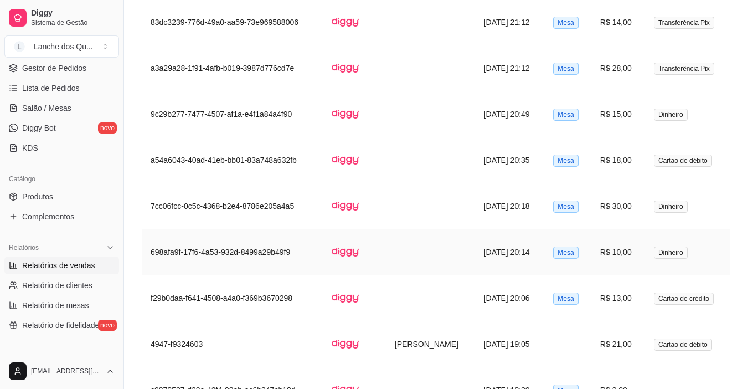
click at [617, 259] on td "R$ 10,00" at bounding box center [618, 252] width 54 height 46
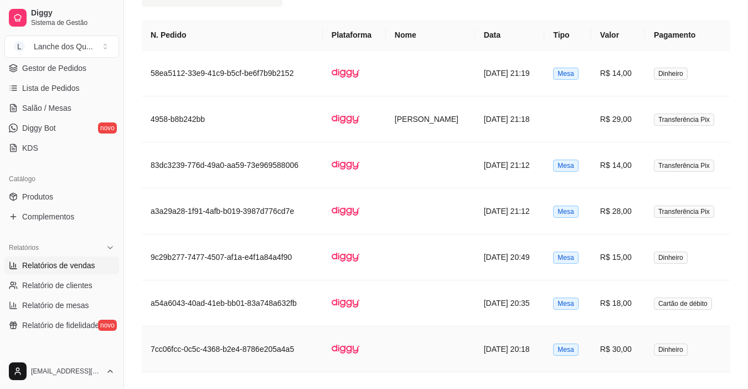
scroll to position [427, 0]
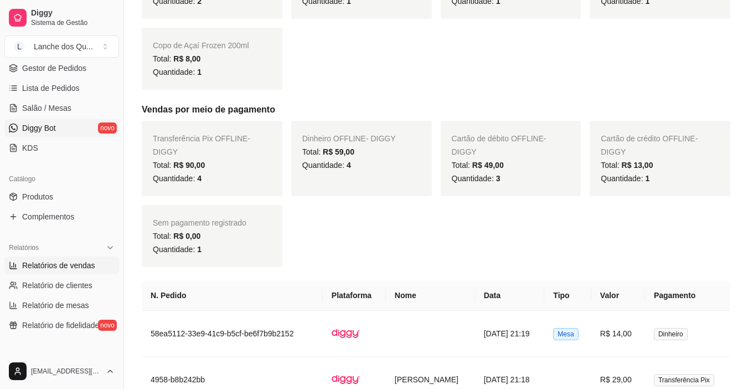
click at [49, 126] on span "Diggy Bot" at bounding box center [39, 127] width 34 height 11
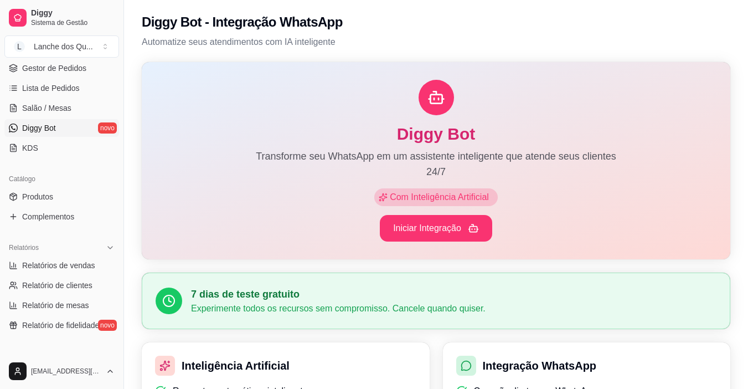
scroll to position [277, 0]
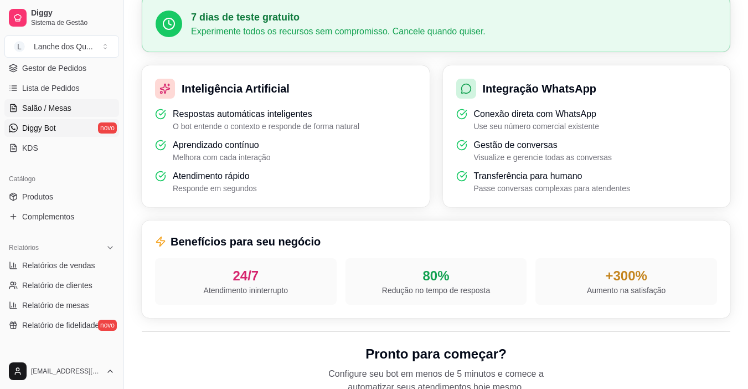
click at [45, 105] on span "Salão / Mesas" at bounding box center [46, 107] width 49 height 11
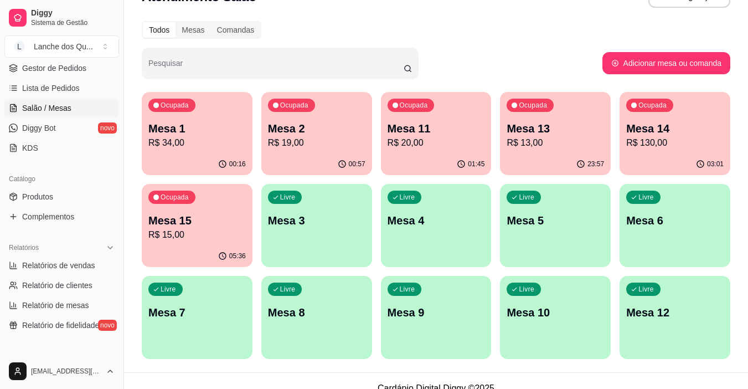
scroll to position [43, 0]
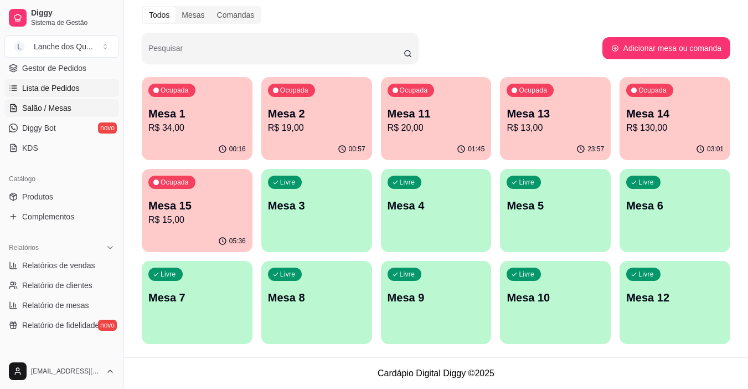
click at [66, 85] on span "Lista de Pedidos" at bounding box center [51, 87] width 58 height 11
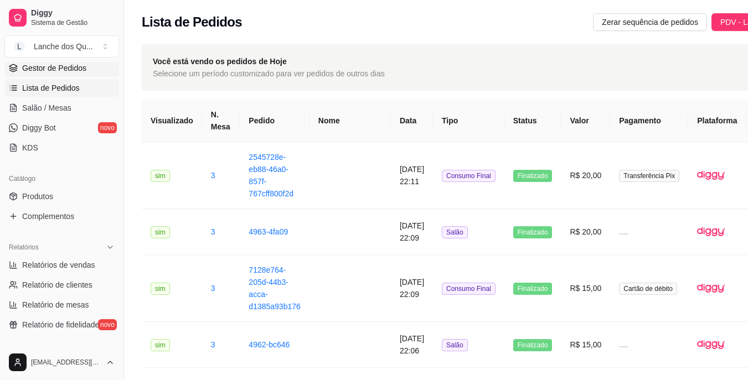
click at [53, 71] on span "Gestor de Pedidos" at bounding box center [54, 68] width 64 height 11
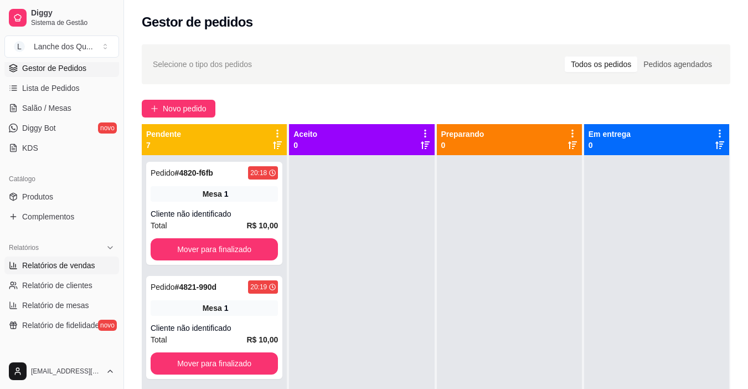
click at [58, 266] on span "Relatórios de vendas" at bounding box center [58, 265] width 73 height 11
select select "ALL"
select select "0"
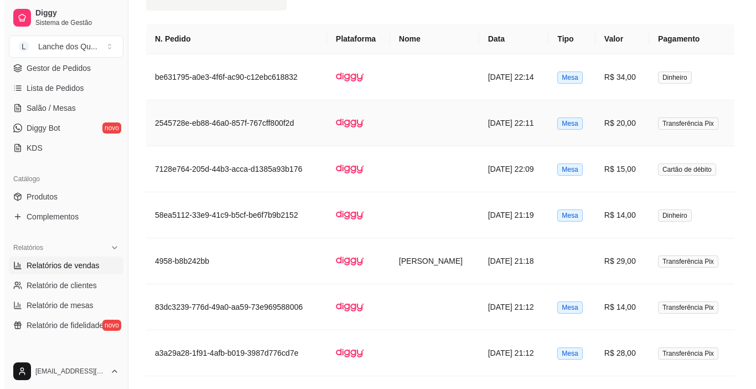
scroll to position [664, 0]
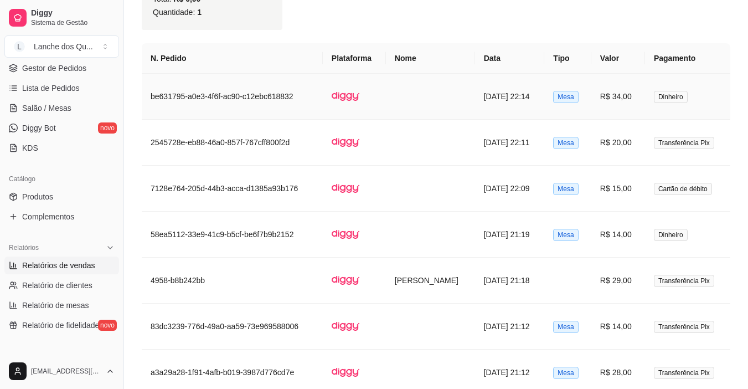
click at [632, 94] on td "R$ 34,00" at bounding box center [618, 97] width 54 height 46
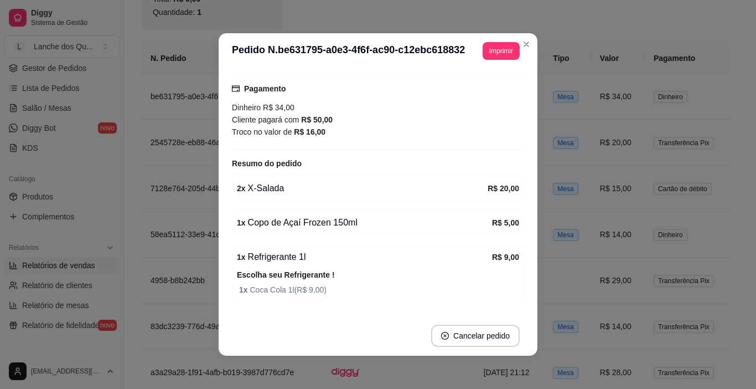
scroll to position [111, 0]
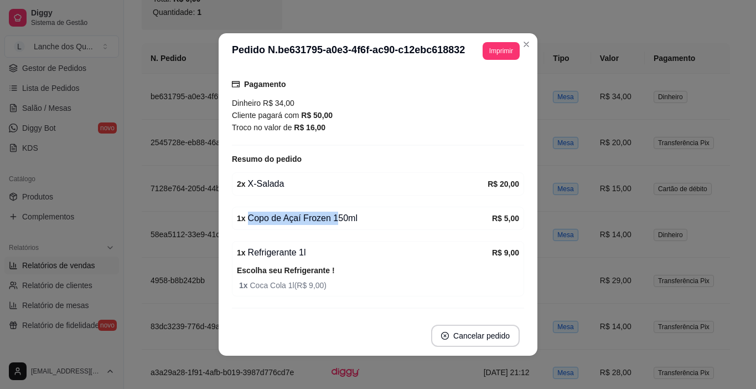
click at [371, 219] on div "1 x Copo de Açaí Frozen 150ml" at bounding box center [364, 217] width 255 height 13
click at [379, 219] on div "1 x Copo de Açaí Frozen 150ml" at bounding box center [364, 217] width 255 height 13
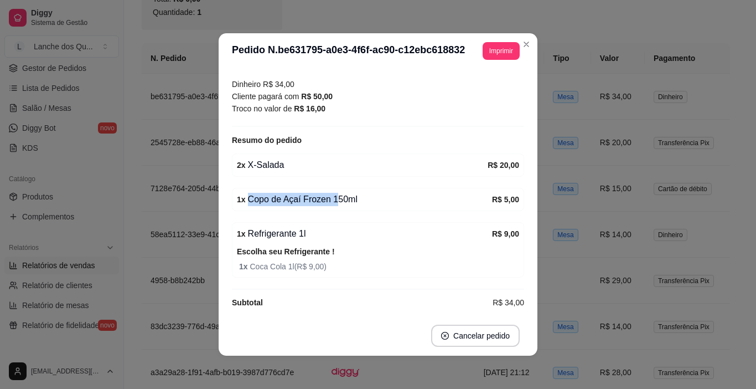
scroll to position [139, 0]
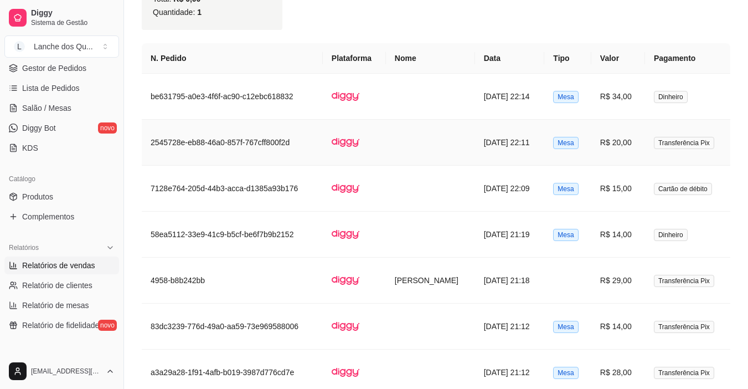
click at [618, 142] on td "R$ 20,00" at bounding box center [618, 143] width 54 height 46
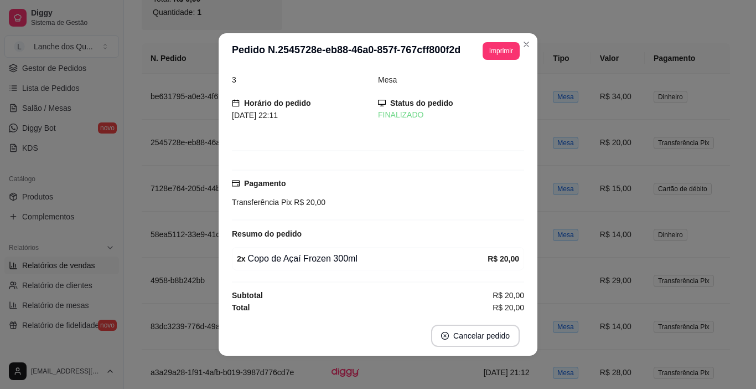
scroll to position [14, 0]
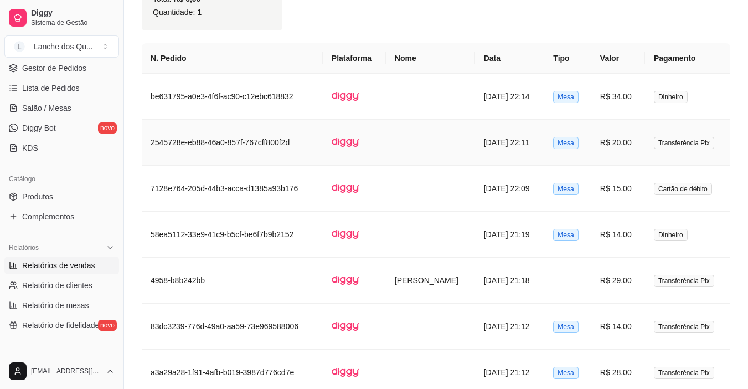
click at [634, 188] on td "R$ 15,00" at bounding box center [618, 188] width 54 height 46
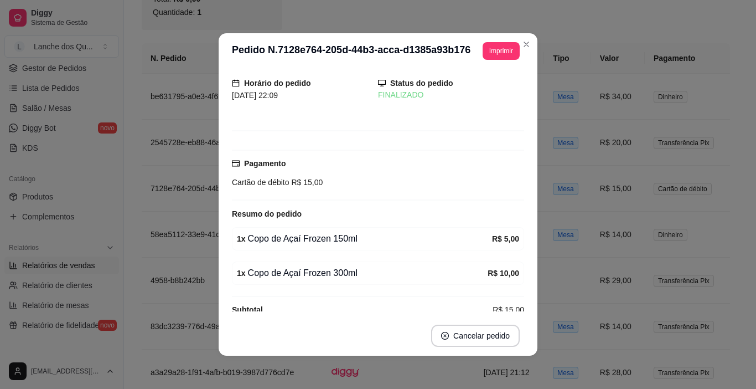
scroll to position [48, 0]
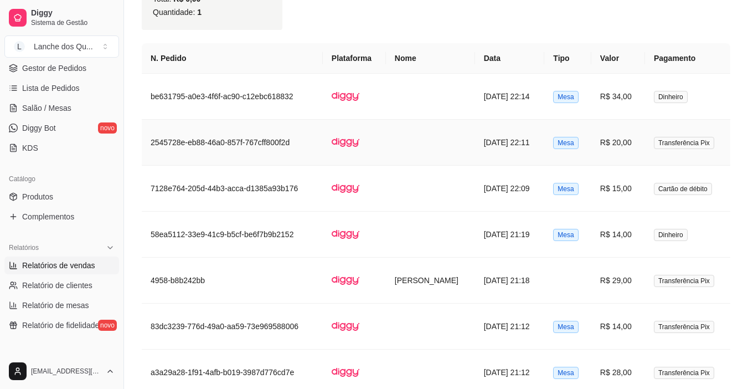
click at [629, 172] on td "R$ 15,00" at bounding box center [618, 188] width 54 height 46
click at [633, 192] on td "R$ 15,00" at bounding box center [618, 188] width 54 height 46
click at [628, 137] on td "R$ 20,00" at bounding box center [618, 143] width 54 height 46
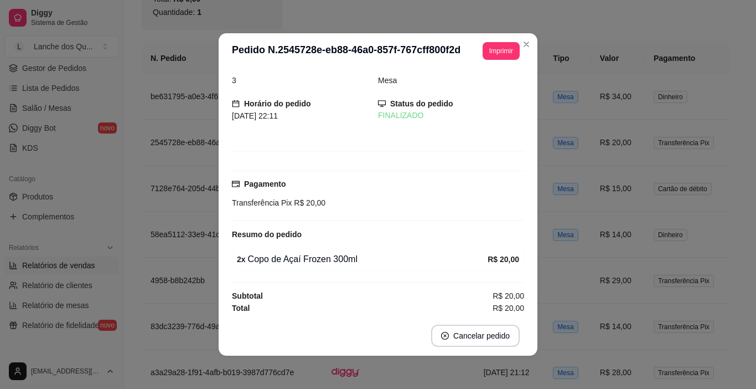
scroll to position [14, 0]
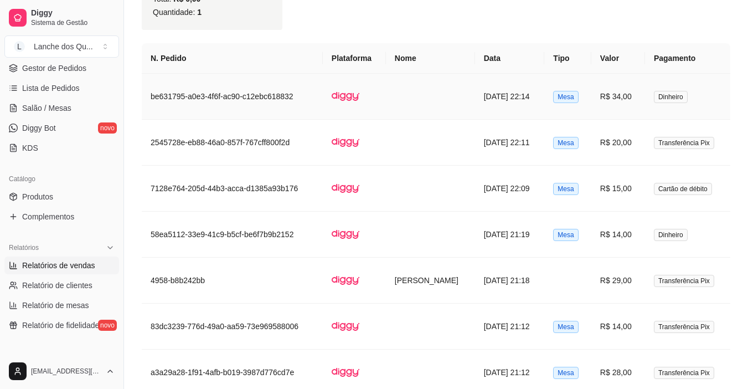
click at [628, 90] on td "R$ 34,00" at bounding box center [618, 97] width 54 height 46
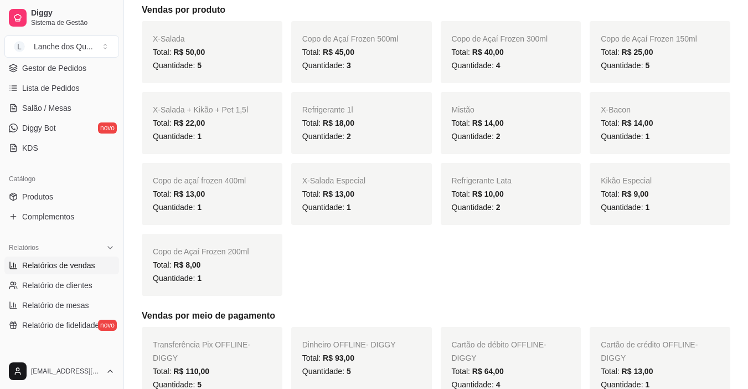
scroll to position [0, 0]
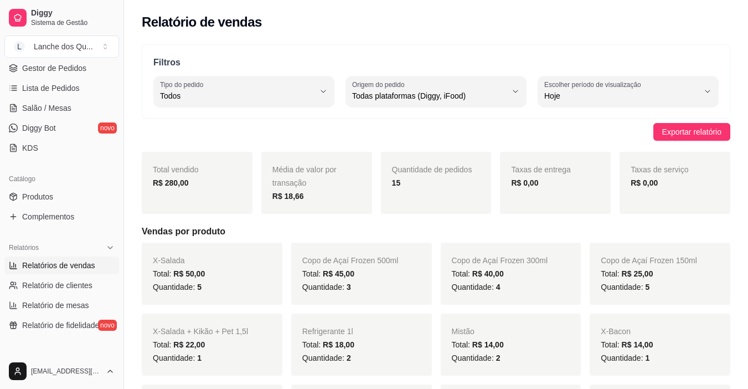
click at [53, 270] on span "Relatórios de vendas" at bounding box center [58, 265] width 73 height 11
click at [60, 103] on span "Salão / Mesas" at bounding box center [46, 107] width 49 height 11
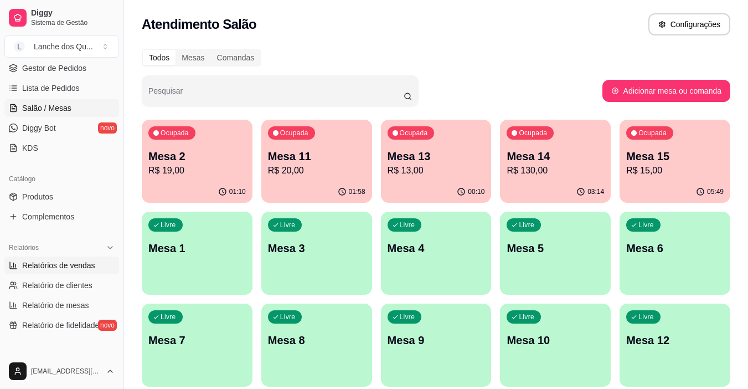
click at [62, 271] on link "Relatórios de vendas" at bounding box center [61, 265] width 115 height 18
select select "ALL"
select select "0"
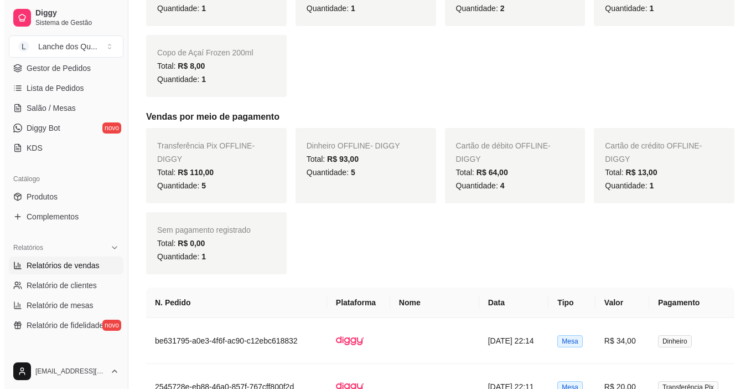
scroll to position [553, 0]
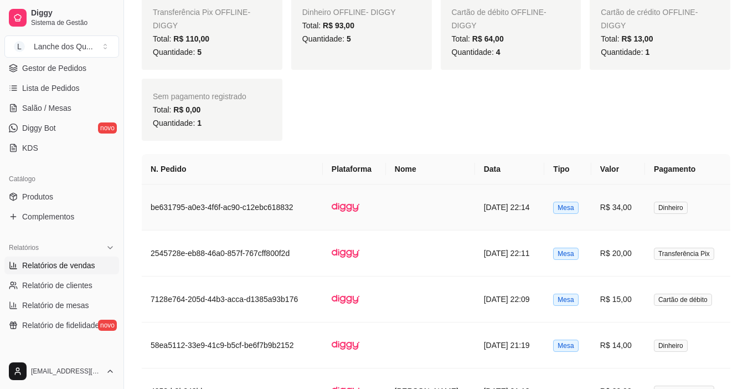
click at [670, 206] on span "Dinheiro" at bounding box center [671, 207] width 34 height 12
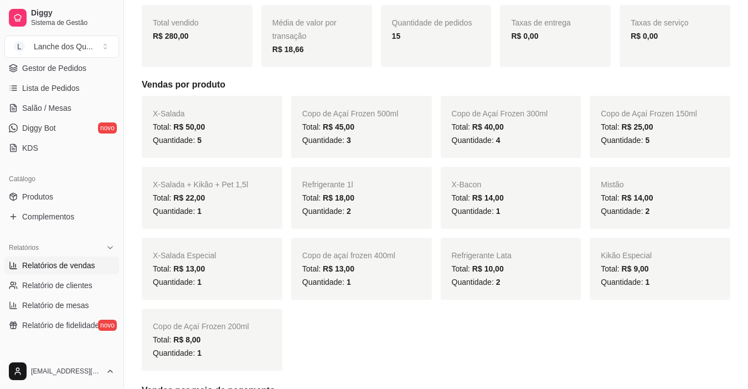
scroll to position [166, 0]
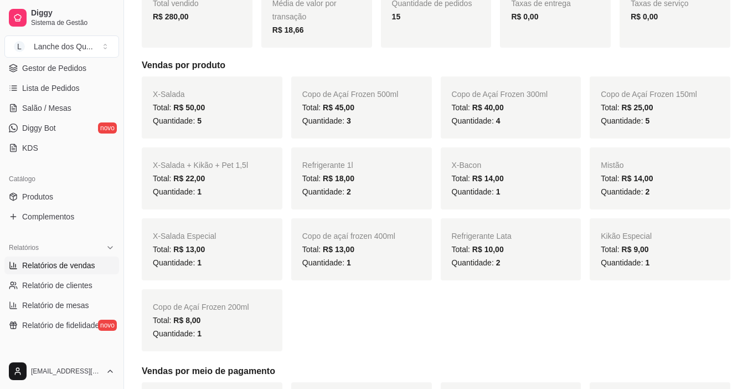
click at [197, 121] on span "5" at bounding box center [199, 120] width 4 height 9
drag, startPoint x: 194, startPoint y: 119, endPoint x: 201, endPoint y: 121, distance: 6.8
click at [198, 119] on span "Quantidade: 5" at bounding box center [177, 120] width 49 height 9
click at [207, 123] on div "Quantidade: 5" at bounding box center [212, 120] width 118 height 13
click at [51, 70] on span "Gestor de Pedidos" at bounding box center [54, 68] width 64 height 11
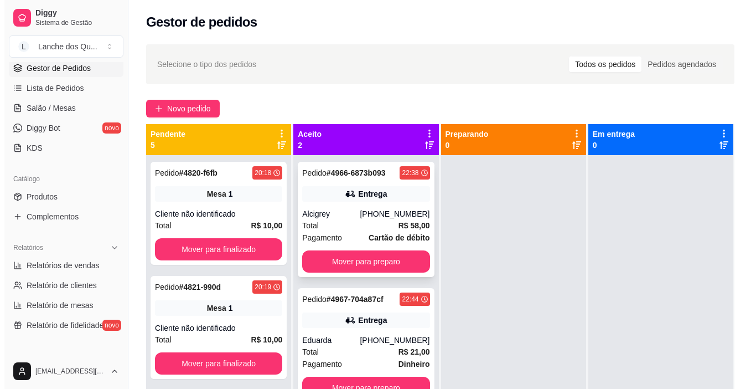
scroll to position [31, 0]
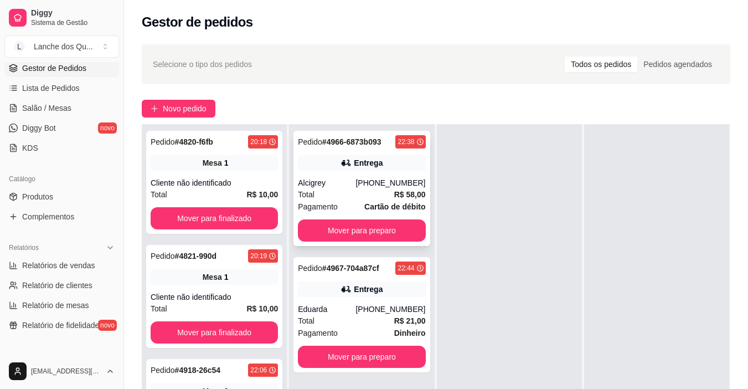
click at [382, 174] on div "Pedido # 4966-6873b093 22:38 Entrega Alcigrey (92) 9253-0503 Total R$ 58,00 Pag…" at bounding box center [361, 188] width 136 height 115
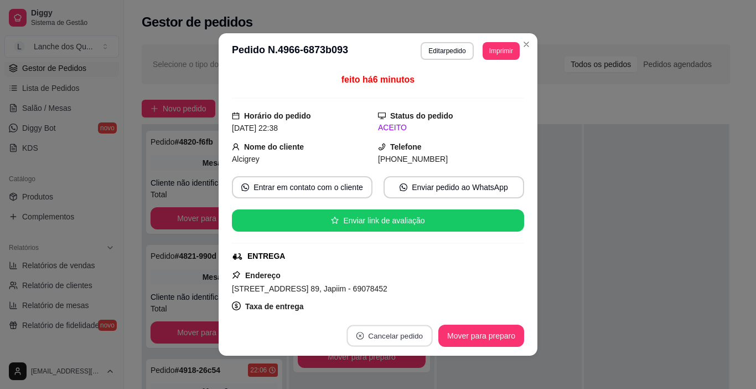
click at [404, 336] on button "Cancelar pedido" at bounding box center [389, 336] width 86 height 22
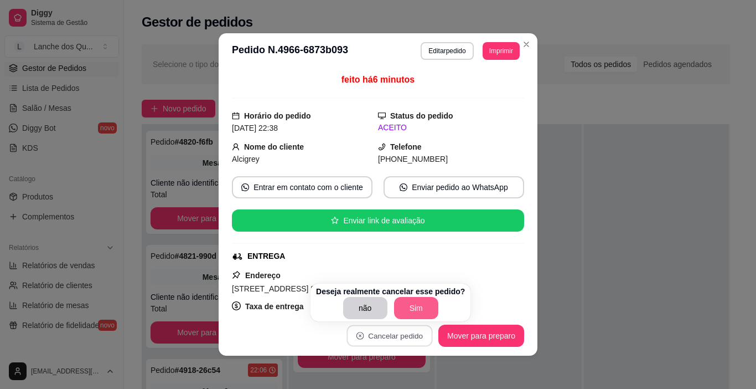
click at [408, 311] on button "Sim" at bounding box center [416, 308] width 44 height 22
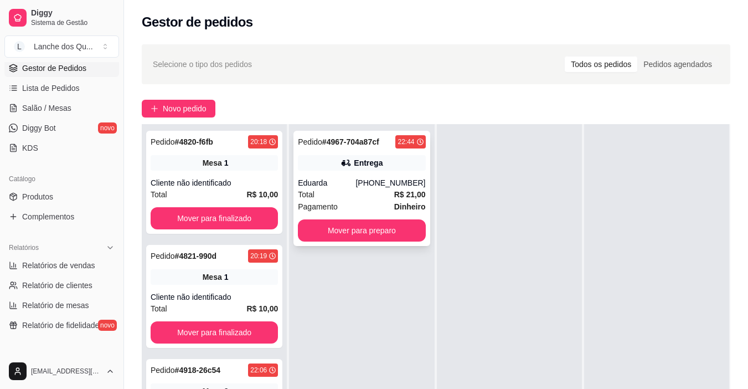
click at [379, 182] on div "(92) 98271-2398" at bounding box center [390, 182] width 70 height 11
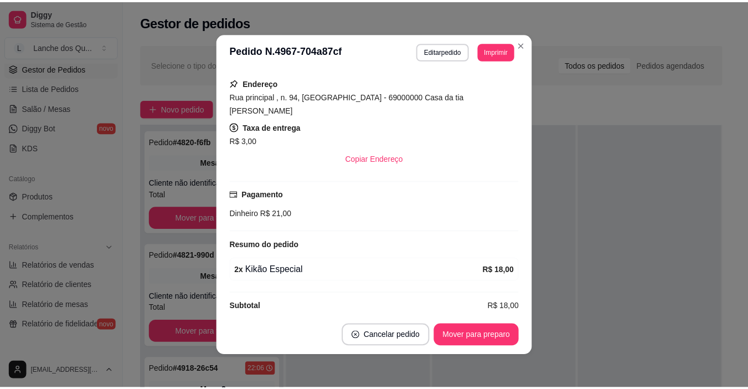
scroll to position [2, 0]
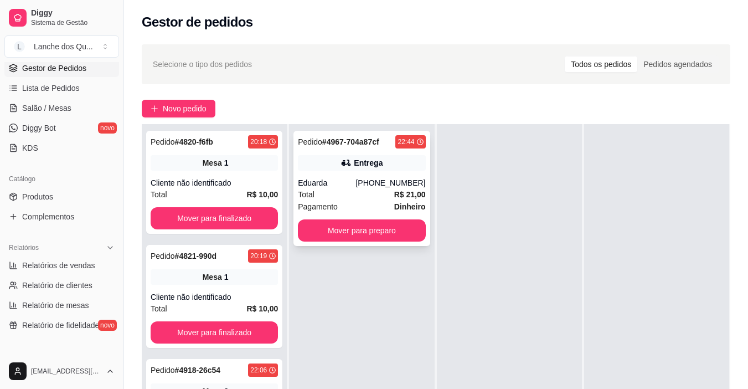
click at [375, 191] on div "Total R$ 21,00" at bounding box center [361, 194] width 127 height 12
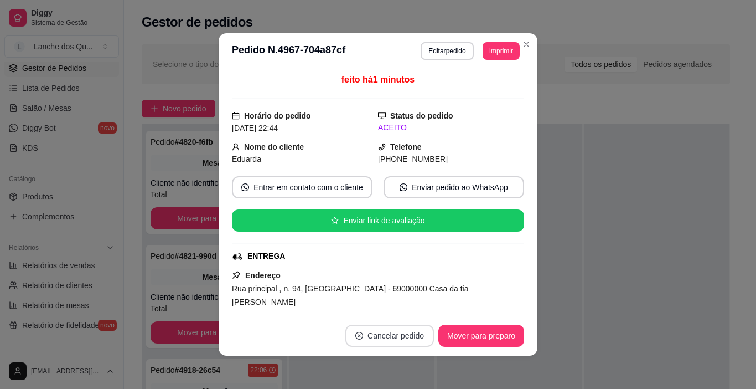
click at [406, 332] on button "Cancelar pedido" at bounding box center [389, 335] width 89 height 22
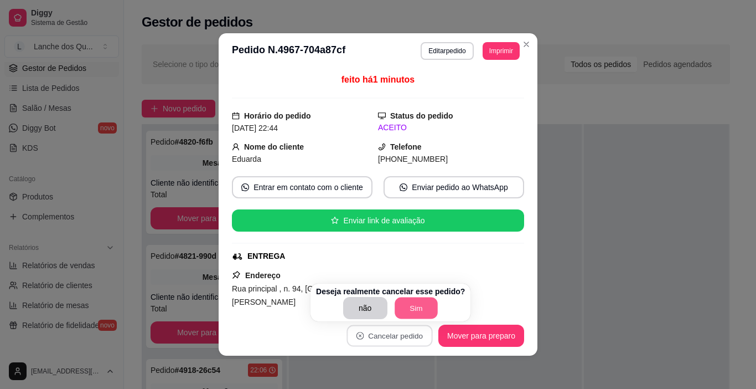
click at [412, 306] on button "Sim" at bounding box center [416, 308] width 43 height 22
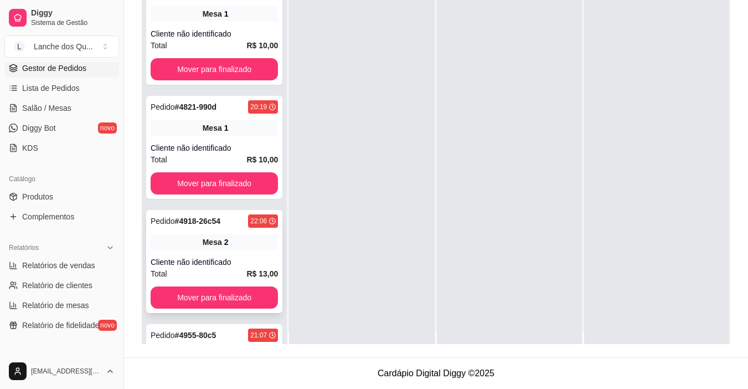
scroll to position [0, 0]
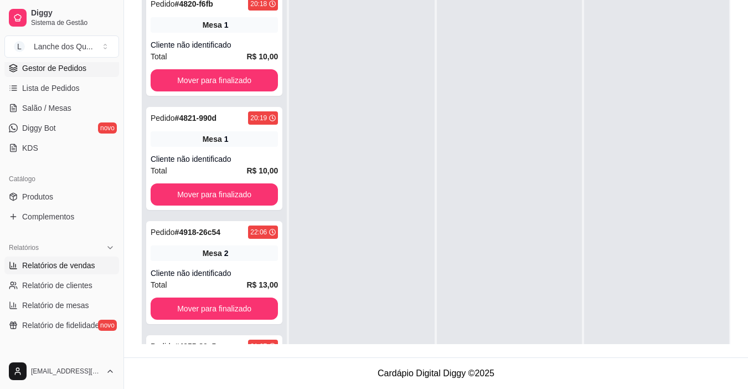
click at [74, 262] on span "Relatórios de vendas" at bounding box center [58, 265] width 73 height 11
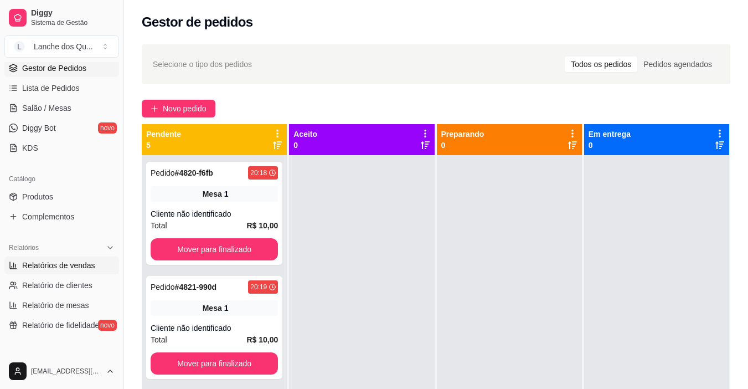
select select "ALL"
select select "0"
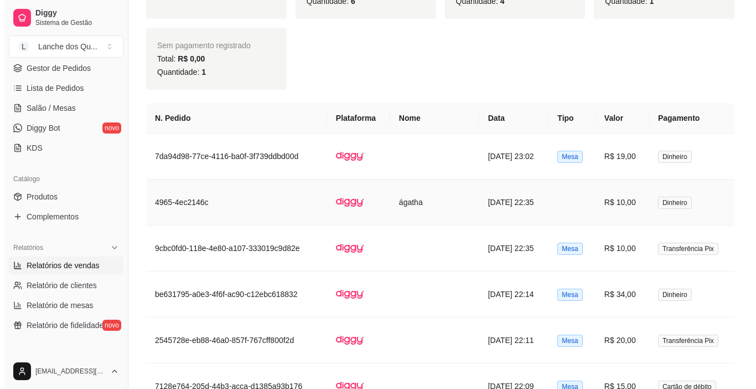
scroll to position [553, 0]
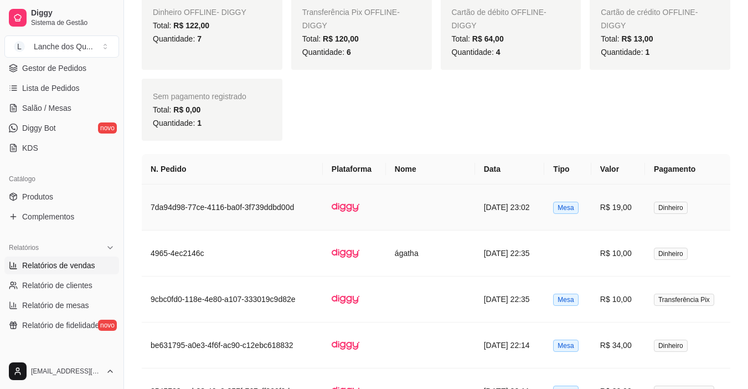
click at [674, 211] on span "Dinheiro" at bounding box center [671, 207] width 34 height 12
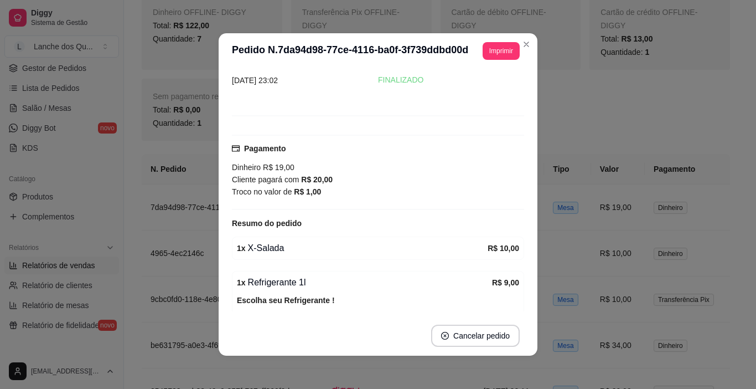
scroll to position [105, 0]
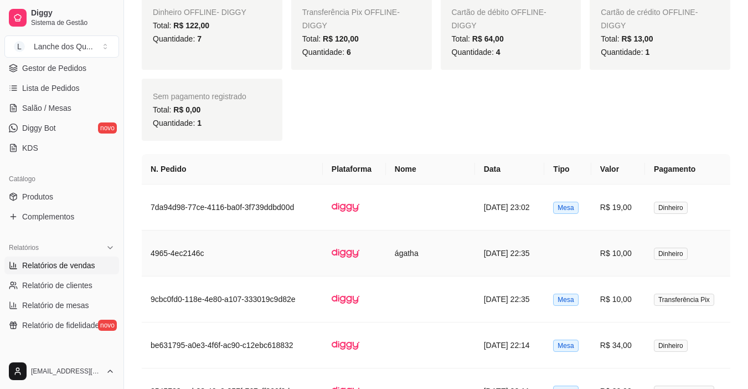
click at [629, 250] on td "R$ 10,00" at bounding box center [618, 253] width 54 height 46
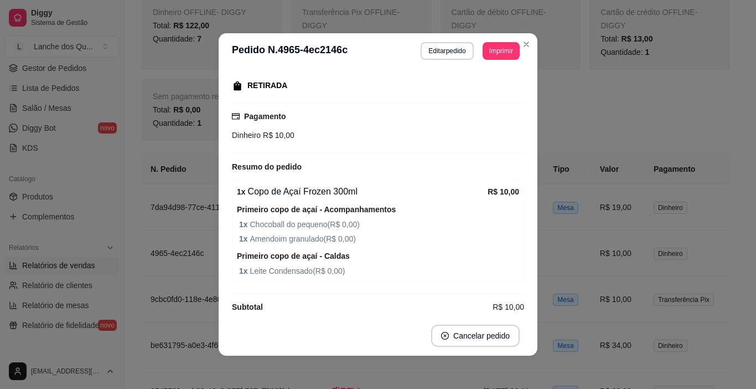
scroll to position [159, 0]
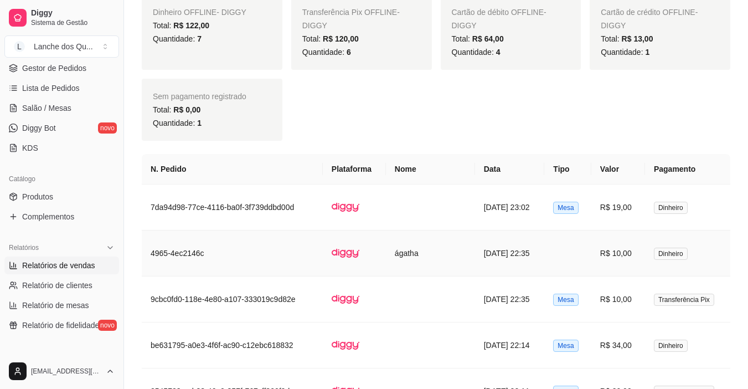
click at [596, 257] on td "R$ 10,00" at bounding box center [618, 253] width 54 height 46
click at [54, 110] on span "Salão / Mesas" at bounding box center [46, 107] width 49 height 11
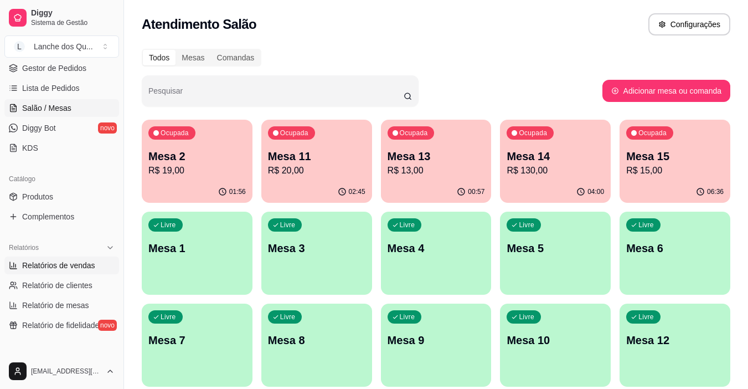
click at [55, 256] on link "Relatórios de vendas" at bounding box center [61, 265] width 115 height 18
select select "ALL"
select select "0"
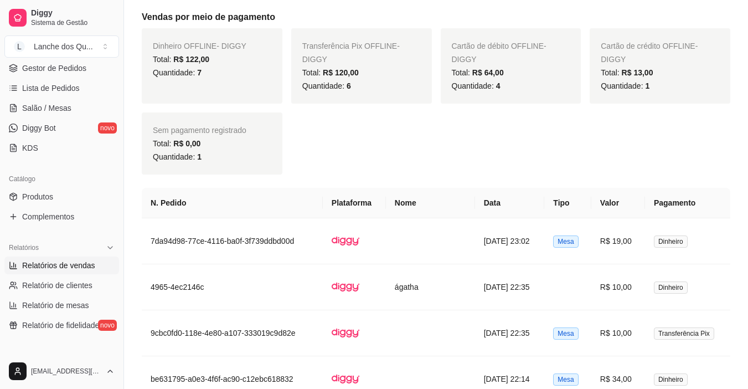
scroll to position [443, 0]
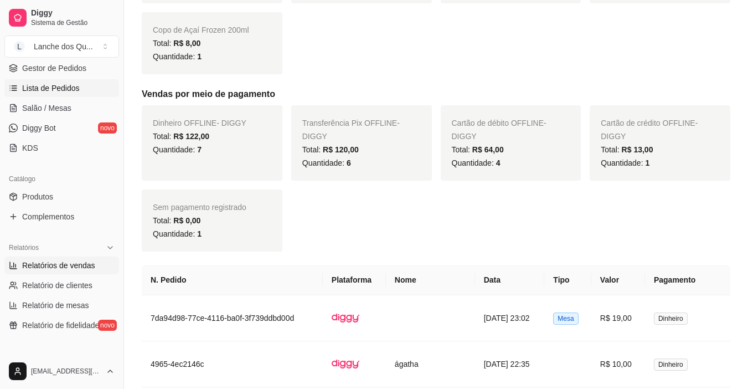
click at [60, 86] on span "Lista de Pedidos" at bounding box center [51, 87] width 58 height 11
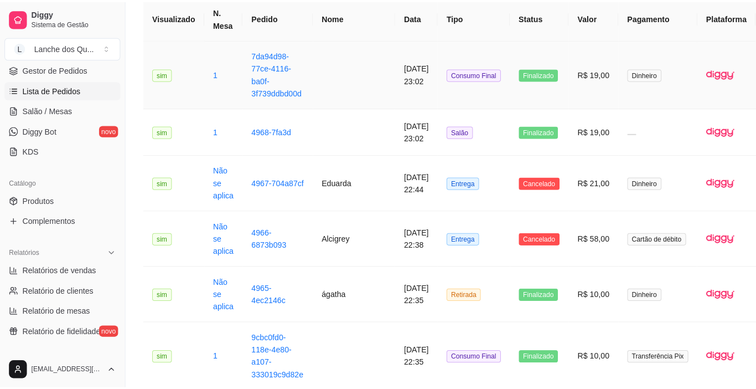
scroll to position [111, 0]
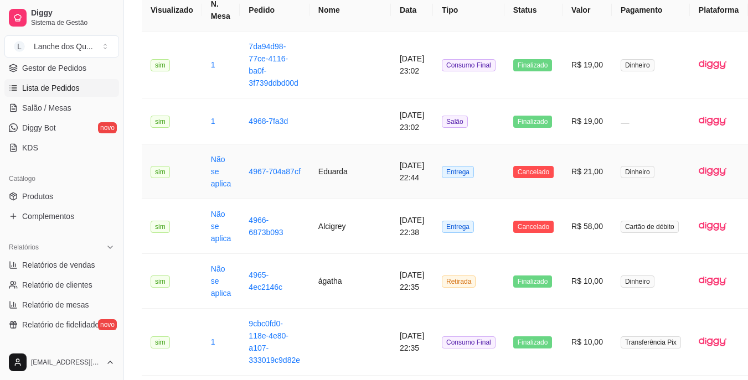
click at [513, 167] on span "Cancelado" at bounding box center [533, 172] width 40 height 12
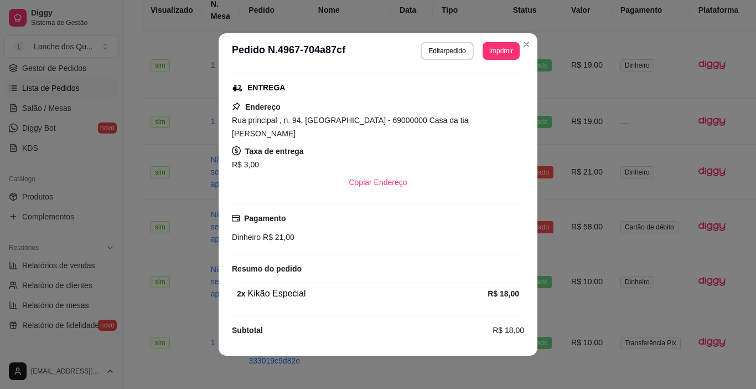
scroll to position [170, 0]
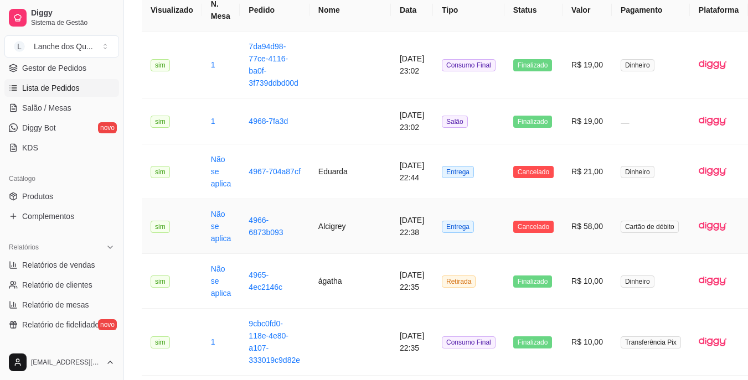
click at [525, 229] on span "Cancelado" at bounding box center [533, 227] width 40 height 12
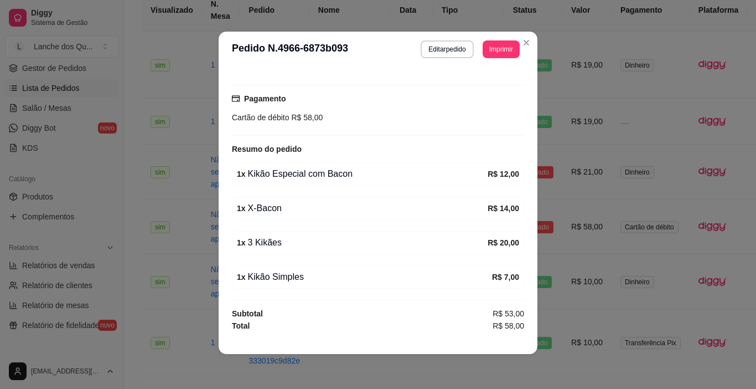
scroll to position [2, 0]
click at [442, 54] on button "Editar pedido" at bounding box center [447, 48] width 51 height 17
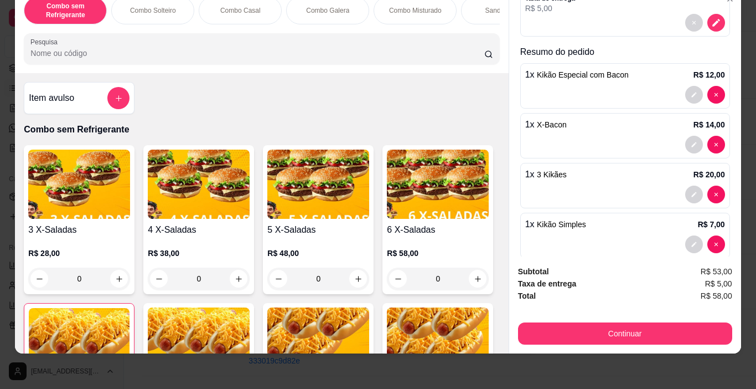
scroll to position [153, 0]
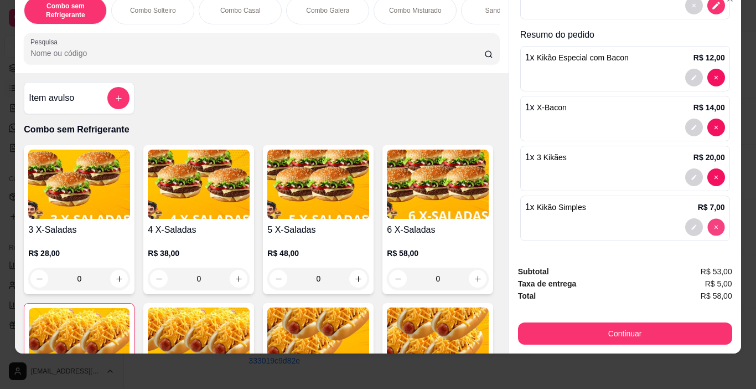
type input "0"
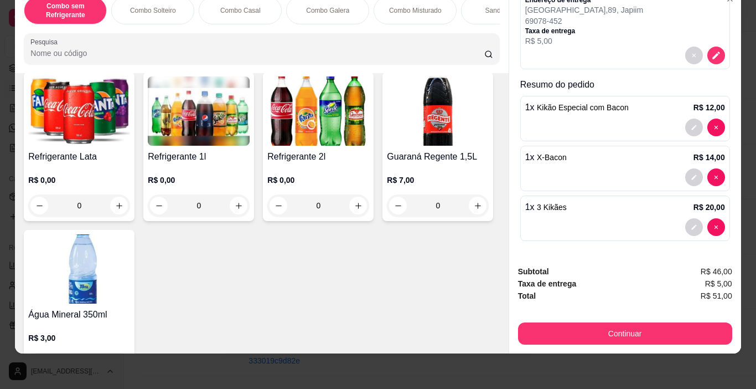
scroll to position [2546, 0]
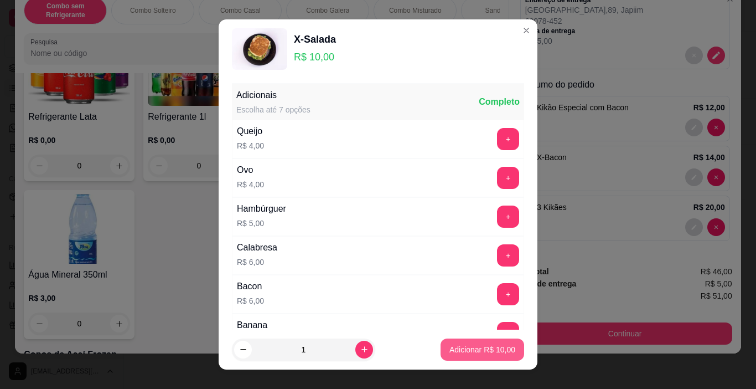
click at [496, 356] on button "Adicionar R$ 10,00" at bounding box center [483, 349] width 84 height 22
type input "1"
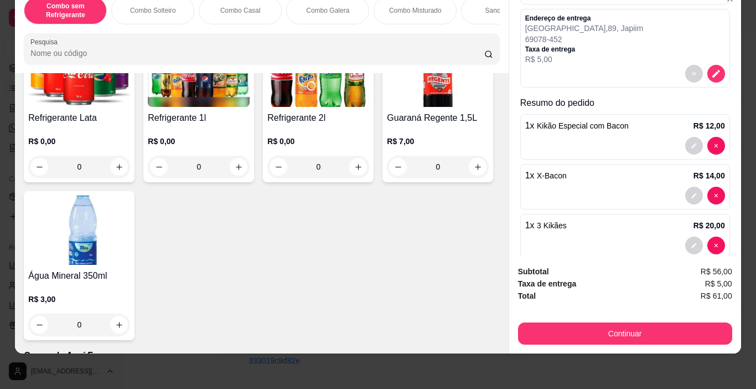
scroll to position [153, 0]
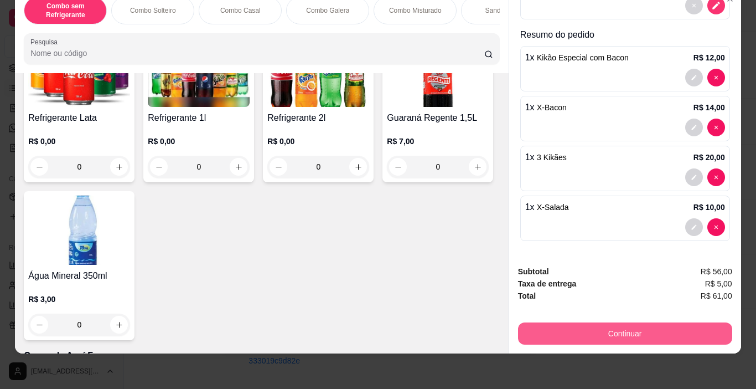
click at [604, 328] on button "Continuar" at bounding box center [625, 333] width 214 height 22
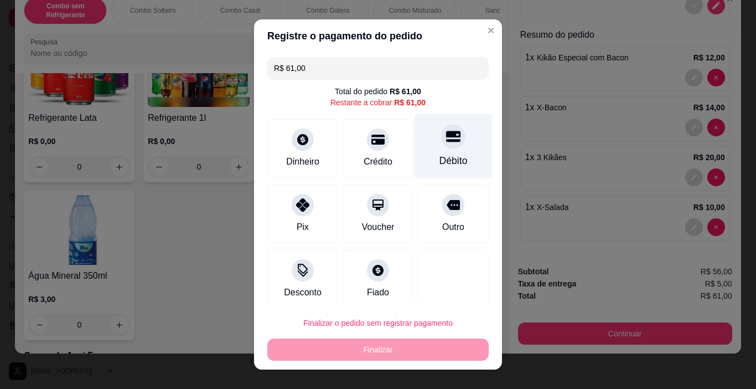
click at [446, 131] on icon at bounding box center [453, 136] width 14 height 11
type input "R$ 0,00"
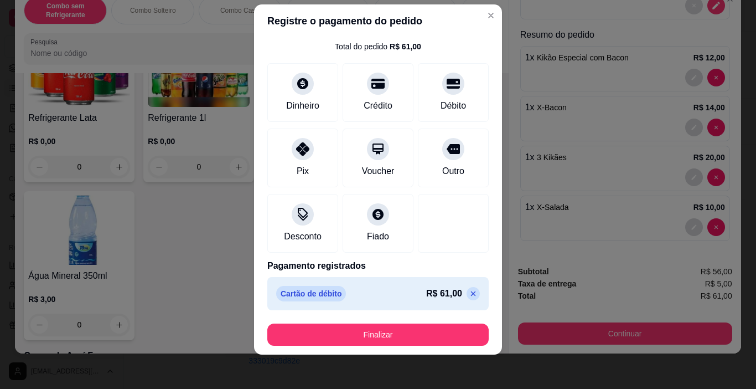
scroll to position [16, 0]
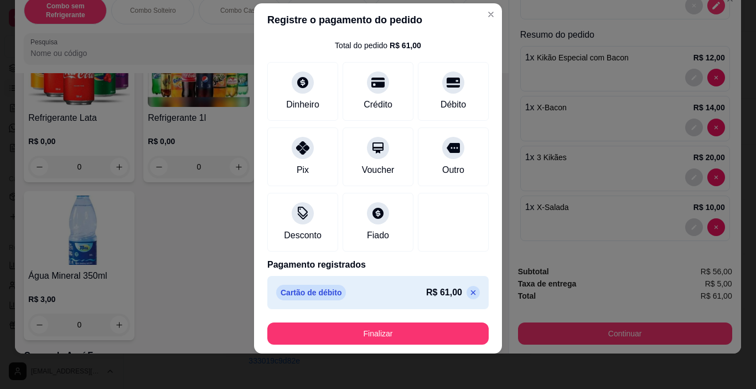
click at [417, 333] on button "Finalizar" at bounding box center [377, 333] width 221 height 22
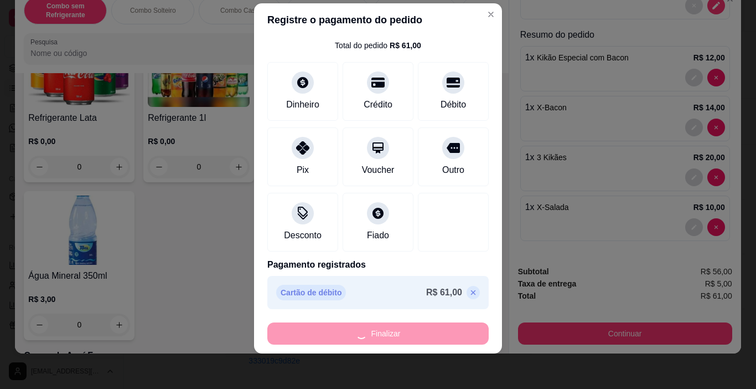
type input "0"
type input "-R$ 61,00"
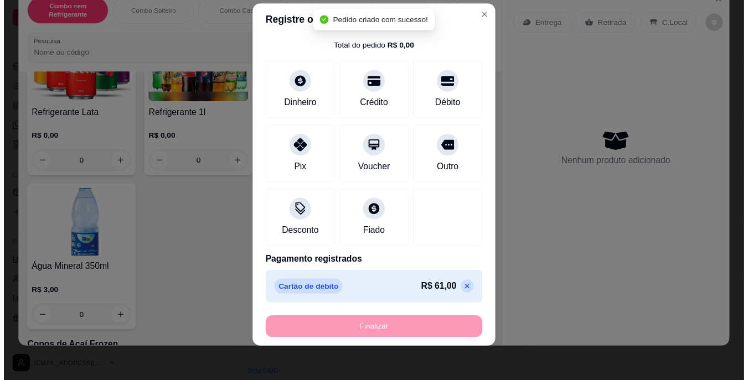
scroll to position [264, 0]
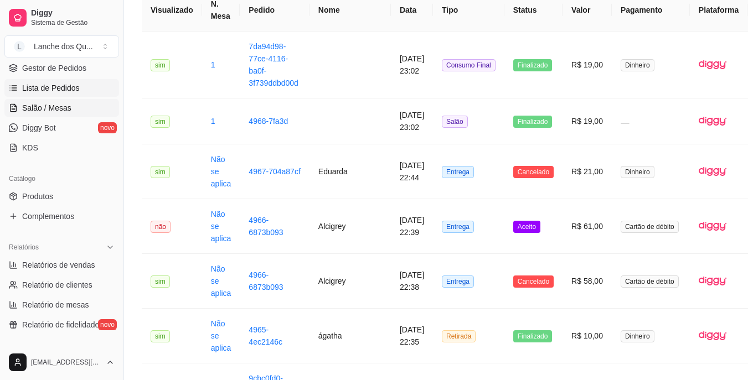
click at [57, 105] on span "Salão / Mesas" at bounding box center [46, 107] width 49 height 11
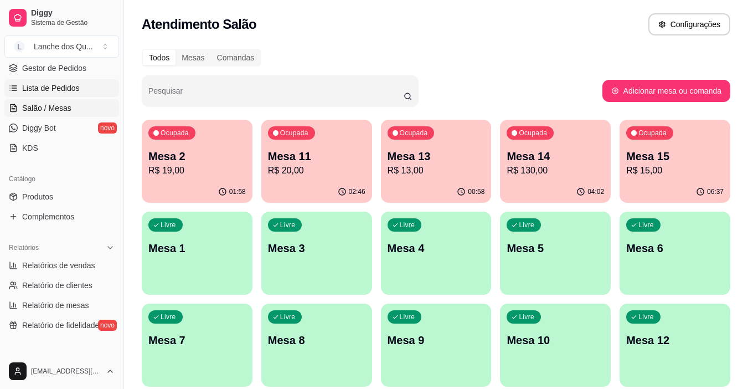
click at [55, 82] on link "Lista de Pedidos" at bounding box center [61, 88] width 115 height 18
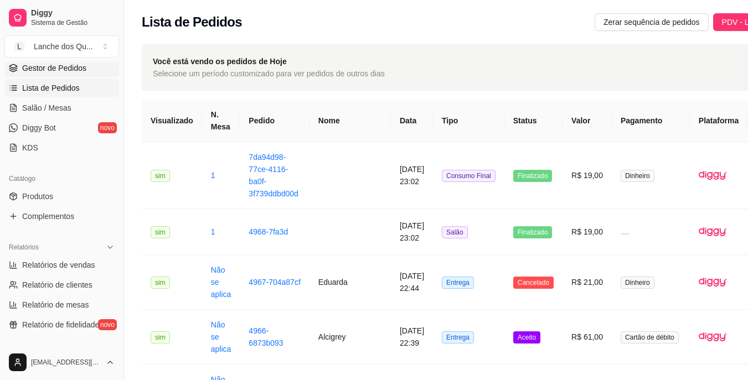
click at [54, 69] on span "Gestor de Pedidos" at bounding box center [54, 68] width 64 height 11
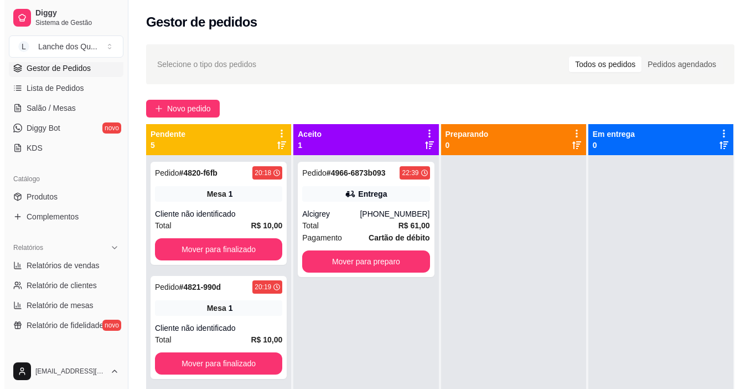
scroll to position [31, 0]
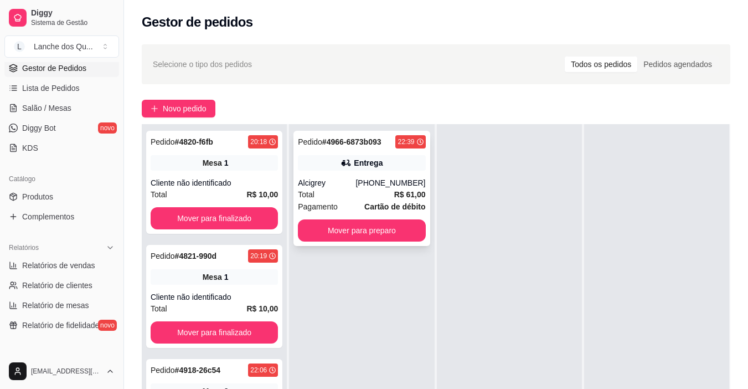
click at [367, 192] on div "Total R$ 61,00" at bounding box center [361, 194] width 127 height 12
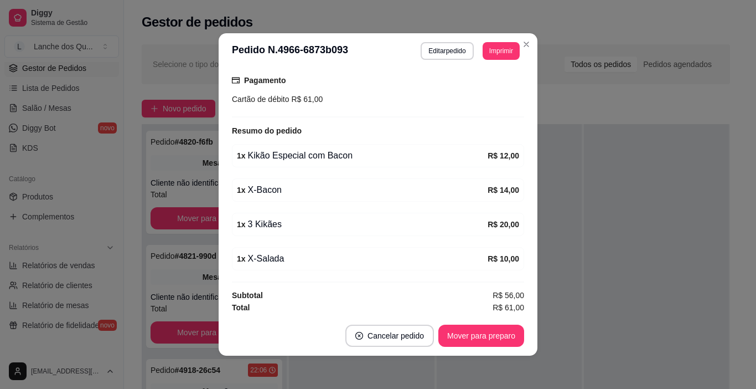
scroll to position [286, 0]
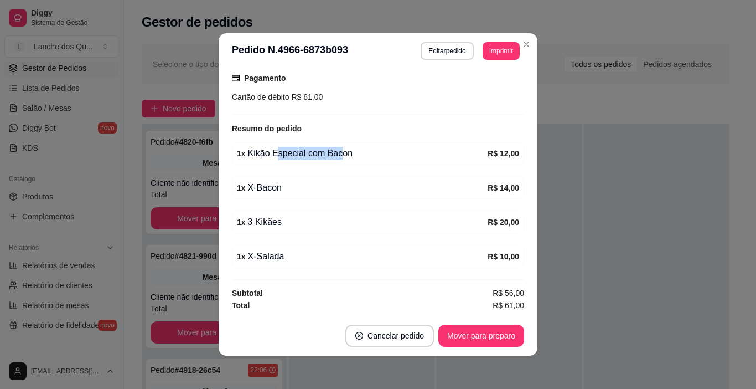
drag, startPoint x: 273, startPoint y: 149, endPoint x: 338, endPoint y: 152, distance: 64.8
click at [337, 151] on div "1 x Kikão Especial com Bacon" at bounding box center [362, 153] width 251 height 13
click at [340, 152] on div "1 x Kikão Especial com Bacon" at bounding box center [362, 153] width 251 height 13
drag, startPoint x: 270, startPoint y: 186, endPoint x: 281, endPoint y: 189, distance: 11.0
click at [273, 187] on div "1 x X-Bacon" at bounding box center [362, 187] width 251 height 13
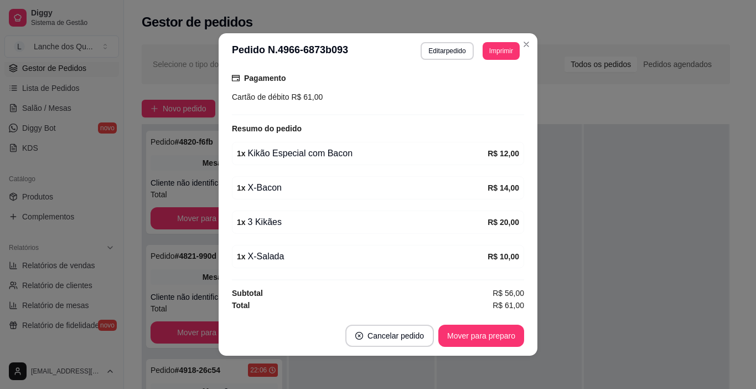
click at [281, 189] on div "1 x X-Bacon" at bounding box center [362, 187] width 251 height 13
drag, startPoint x: 256, startPoint y: 232, endPoint x: 286, endPoint y: 228, distance: 30.1
click at [282, 229] on div "1 x 3 Kikães R$ 20,00" at bounding box center [378, 221] width 292 height 23
click at [286, 228] on div "1 x 3 Kikães" at bounding box center [362, 221] width 251 height 13
click at [260, 262] on div "1 x X-Salada" at bounding box center [362, 256] width 251 height 13
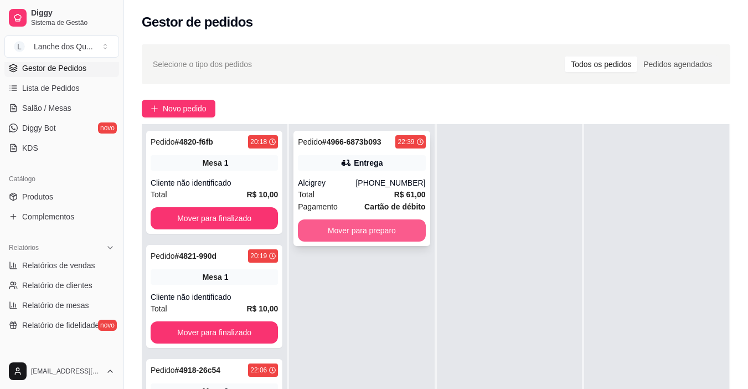
click at [351, 233] on button "Mover para preparo" at bounding box center [361, 230] width 127 height 22
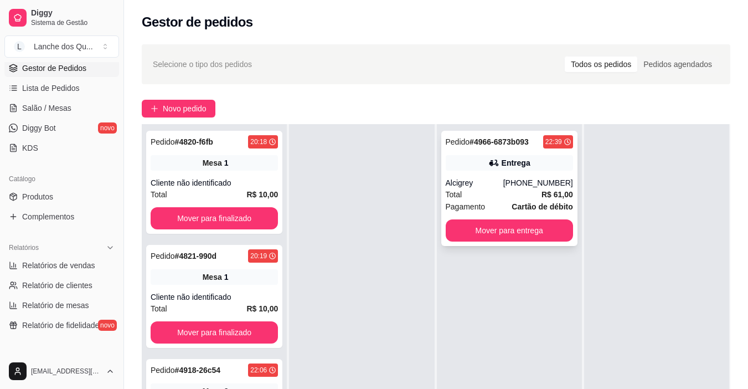
click at [525, 184] on div "(92) 9253-0503" at bounding box center [538, 182] width 70 height 11
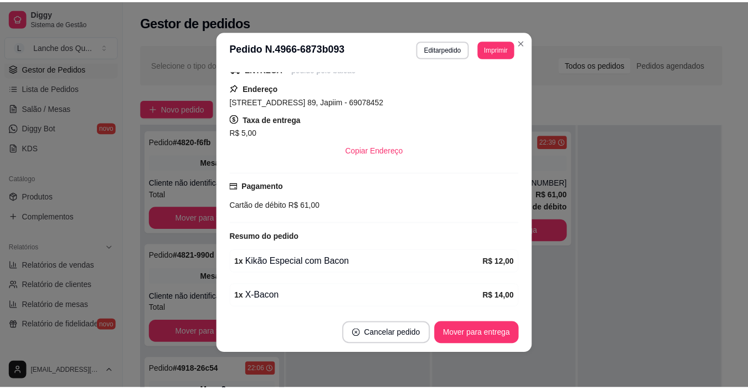
scroll to position [65, 0]
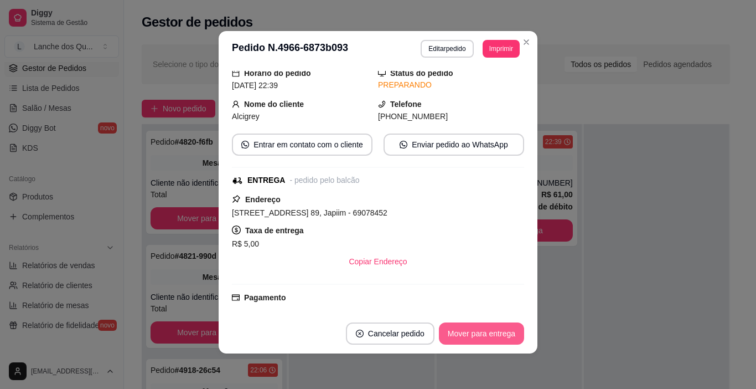
click at [494, 341] on button "Mover para entrega" at bounding box center [481, 333] width 85 height 22
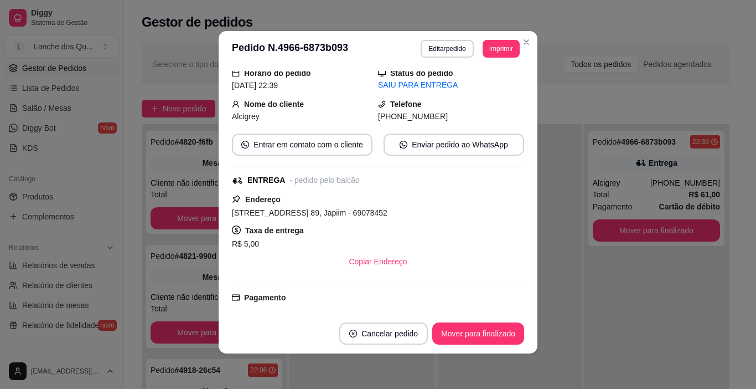
click at [448, 227] on div "Taxa de entrega R$ 5,00" at bounding box center [378, 237] width 292 height 27
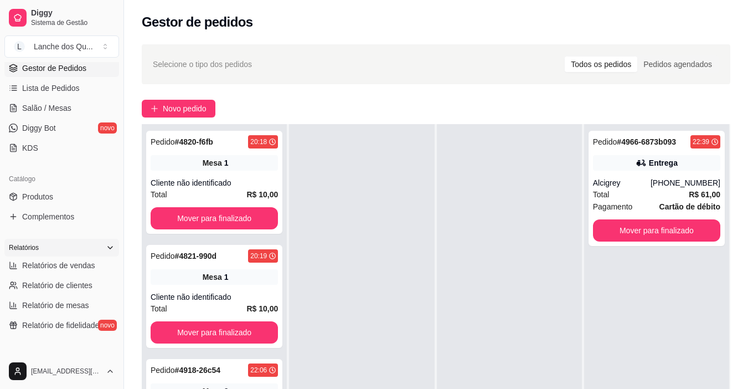
click at [86, 255] on div "Relatórios" at bounding box center [61, 248] width 115 height 18
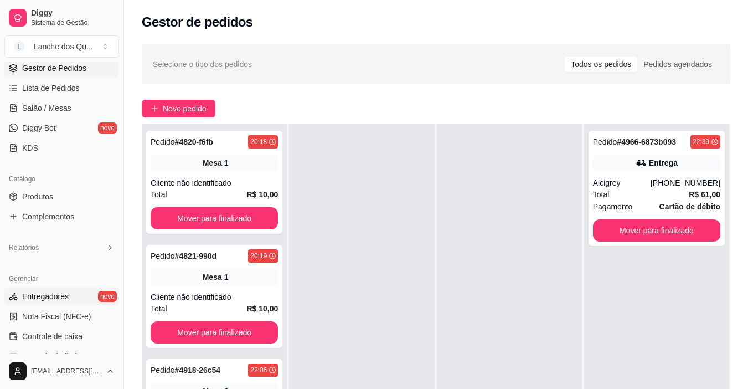
click at [36, 291] on link "Entregadores novo" at bounding box center [61, 296] width 115 height 18
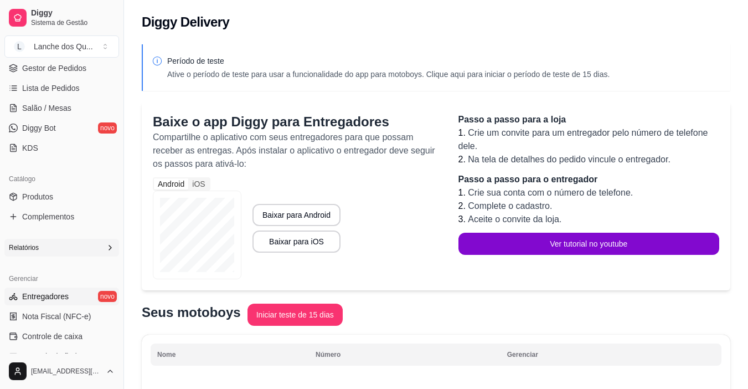
click at [36, 244] on span "Relatórios" at bounding box center [24, 247] width 30 height 9
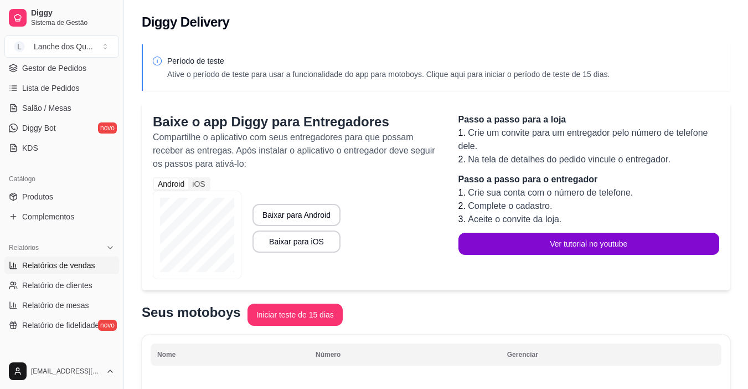
click at [68, 262] on span "Relatórios de vendas" at bounding box center [58, 265] width 73 height 11
select select "ALL"
select select "0"
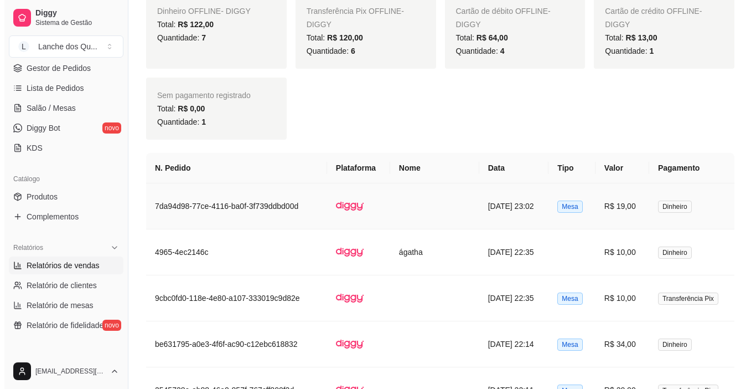
scroll to position [553, 0]
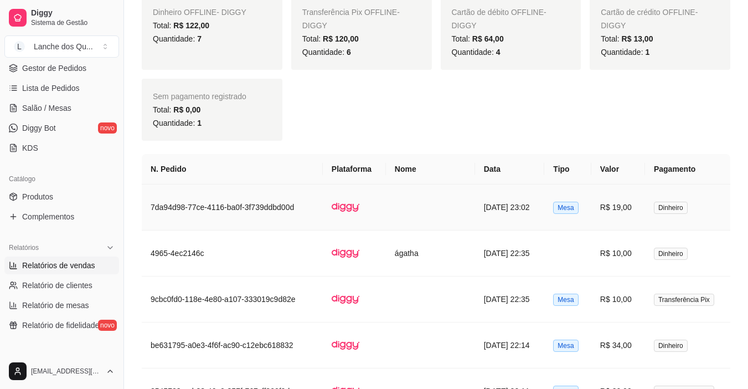
click at [627, 210] on td "R$ 19,00" at bounding box center [618, 207] width 54 height 46
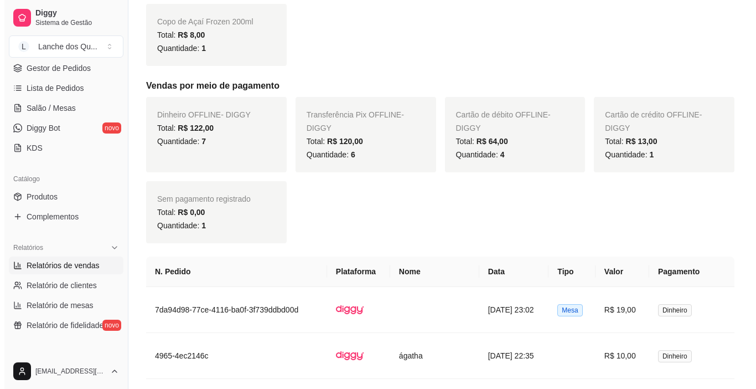
scroll to position [498, 0]
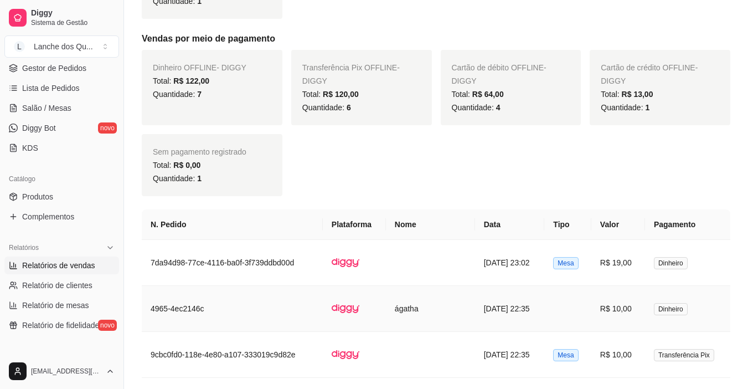
click at [475, 309] on td "16/08/2025 às 22:35" at bounding box center [510, 309] width 70 height 46
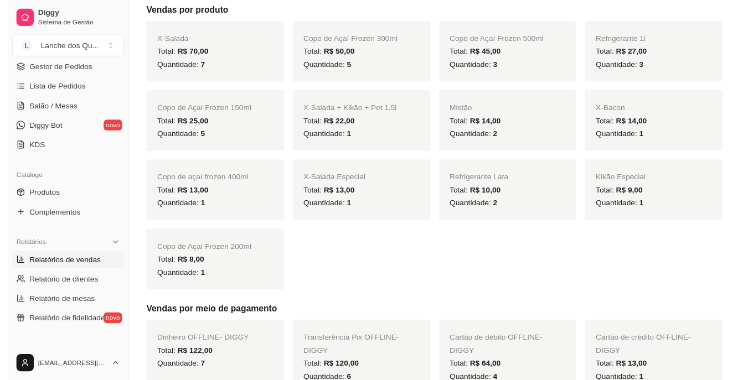
scroll to position [0, 0]
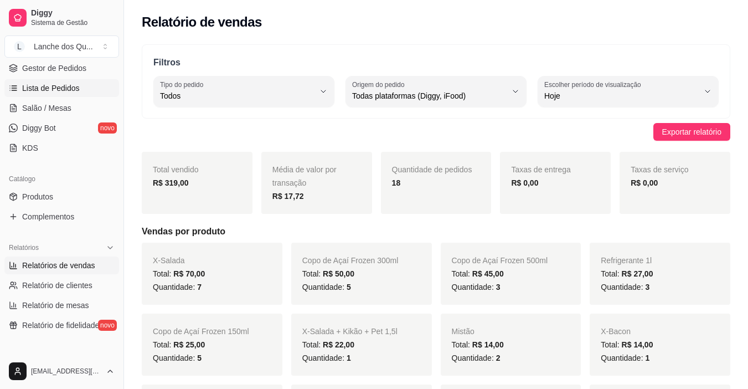
click at [40, 85] on span "Lista de Pedidos" at bounding box center [51, 87] width 58 height 11
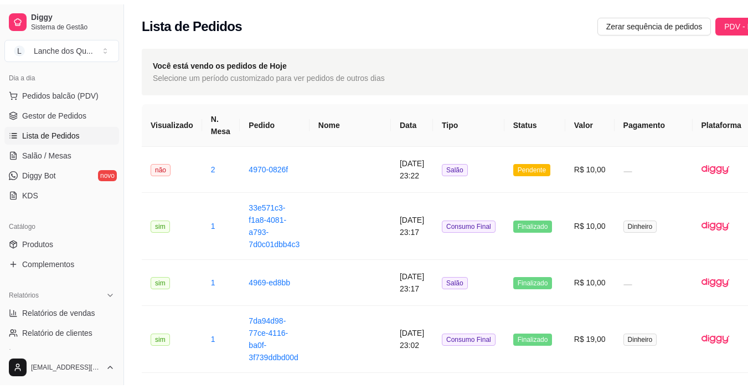
scroll to position [55, 0]
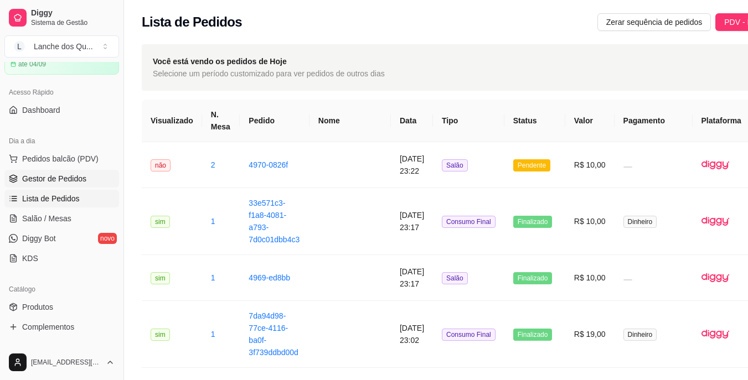
click at [52, 182] on span "Gestor de Pedidos" at bounding box center [54, 178] width 64 height 11
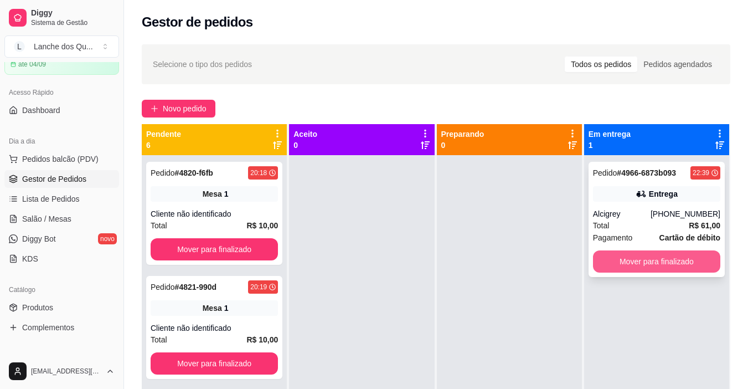
click at [654, 267] on button "Mover para finalizado" at bounding box center [656, 261] width 127 height 22
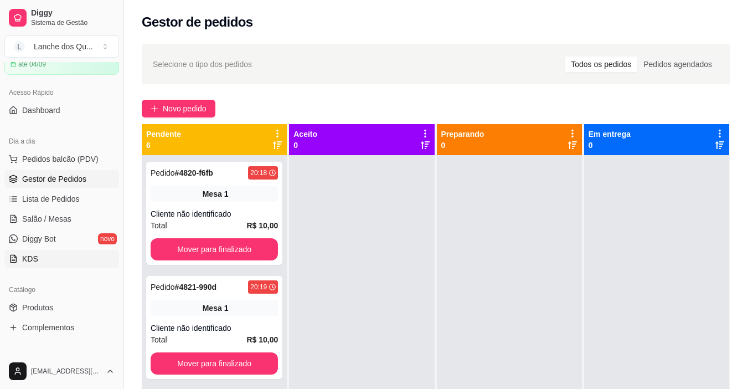
scroll to position [111, 0]
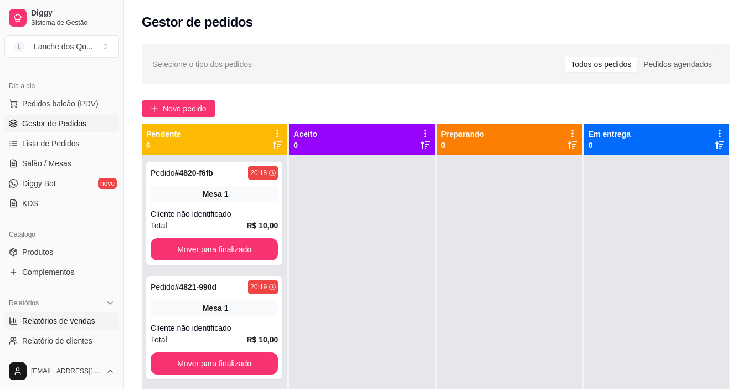
click at [62, 323] on span "Relatórios de vendas" at bounding box center [58, 320] width 73 height 11
select select "ALL"
select select "0"
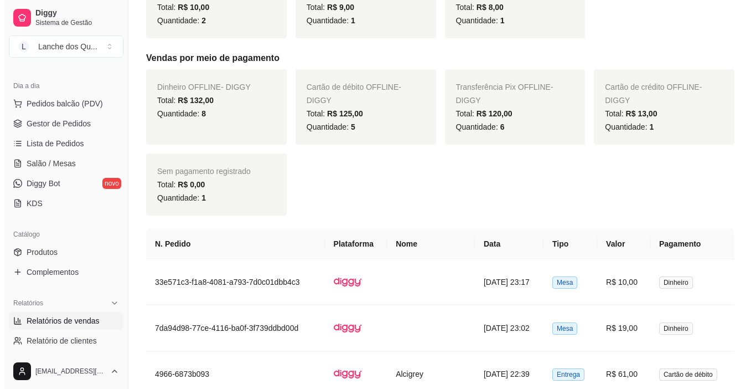
scroll to position [498, 0]
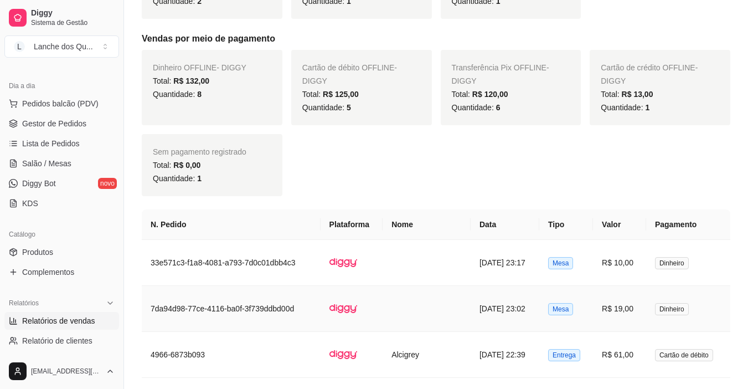
click at [639, 311] on td "R$ 19,00" at bounding box center [619, 309] width 53 height 46
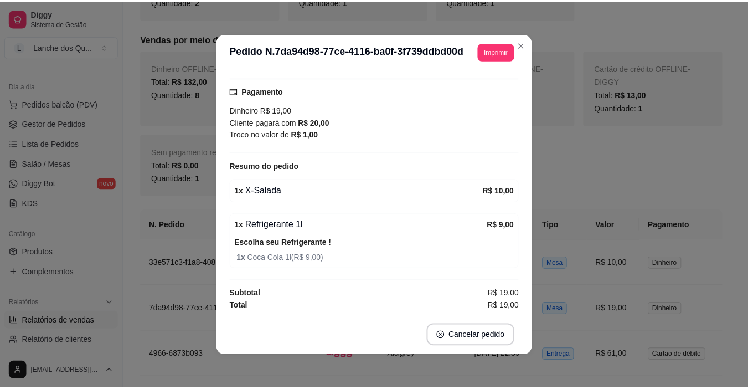
scroll to position [105, 0]
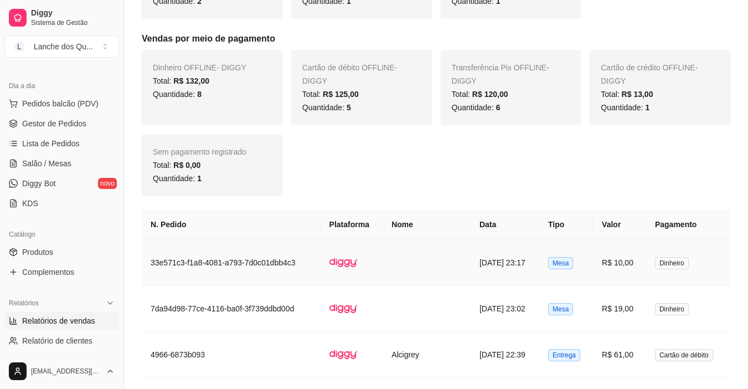
click at [639, 268] on td "R$ 10,00" at bounding box center [619, 263] width 53 height 46
click at [57, 163] on span "Salão / Mesas" at bounding box center [46, 163] width 49 height 11
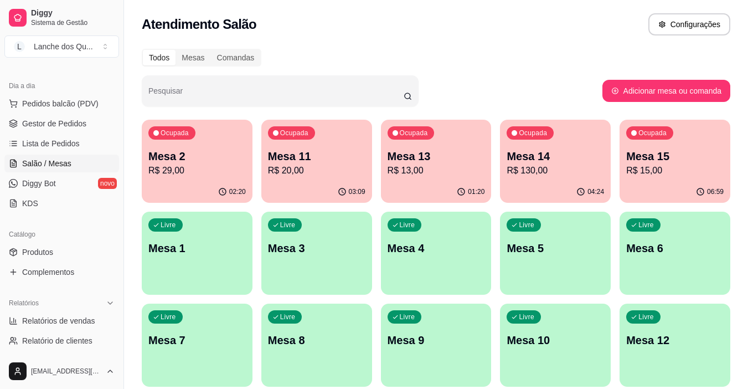
click at [218, 159] on p "Mesa 2" at bounding box center [196, 155] width 97 height 15
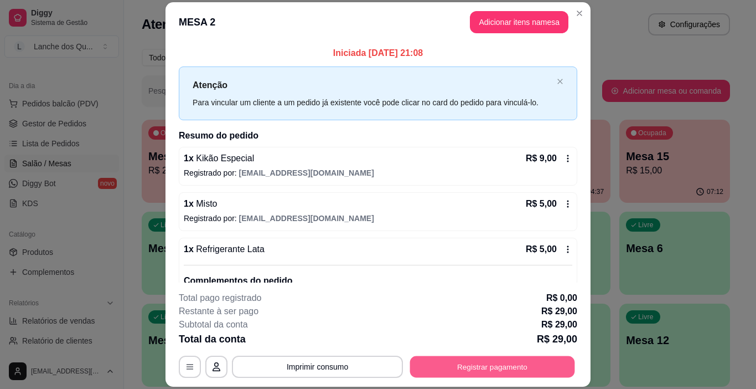
click at [523, 377] on button "Registrar pagamento" at bounding box center [492, 367] width 165 height 22
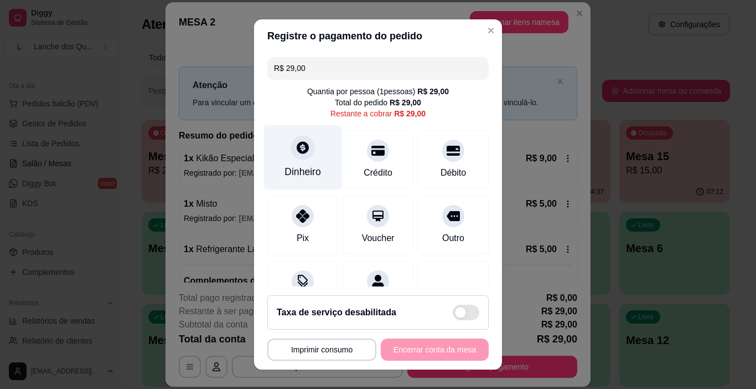
click at [283, 156] on div "Dinheiro" at bounding box center [303, 157] width 78 height 65
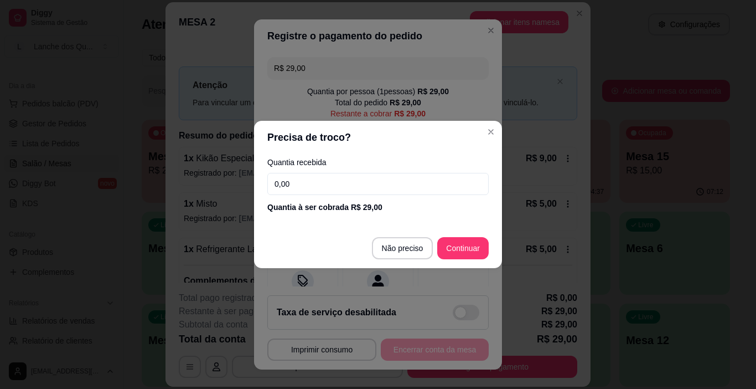
drag, startPoint x: 273, startPoint y: 186, endPoint x: 273, endPoint y: 158, distance: 27.7
click at [266, 184] on div "Quantia recebida 0,00 Quantia à ser cobrada R$ 29,00" at bounding box center [378, 185] width 248 height 63
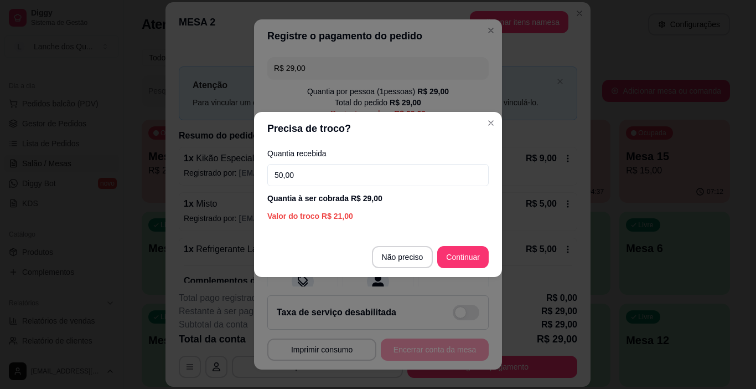
click at [322, 165] on input "50,00" at bounding box center [377, 175] width 221 height 22
type input "50,00"
click at [398, 213] on div "Valor do troco R$ 21,00" at bounding box center [377, 215] width 221 height 11
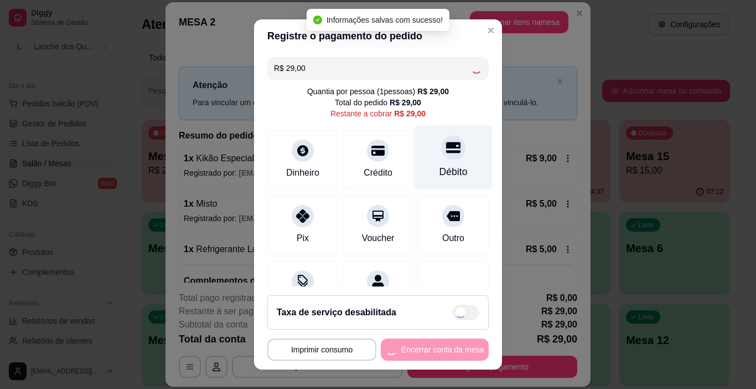
type input "R$ 0,00"
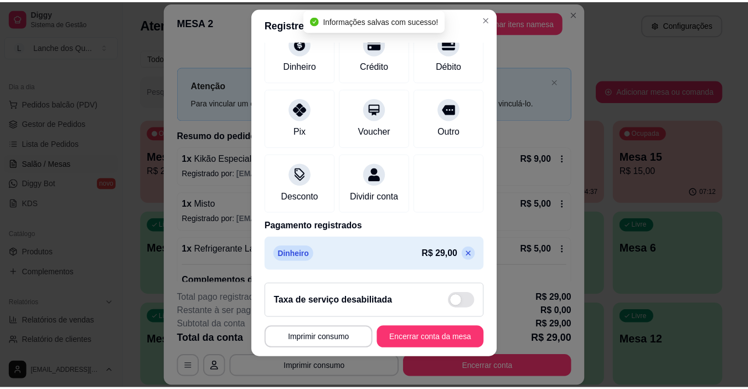
scroll to position [16, 0]
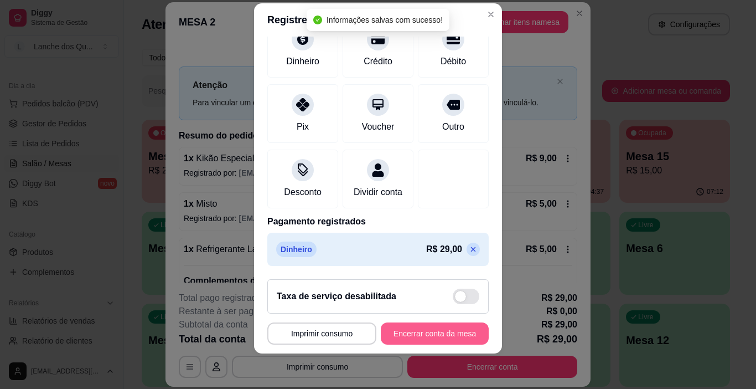
click at [429, 334] on button "Encerrar conta da mesa" at bounding box center [435, 333] width 108 height 22
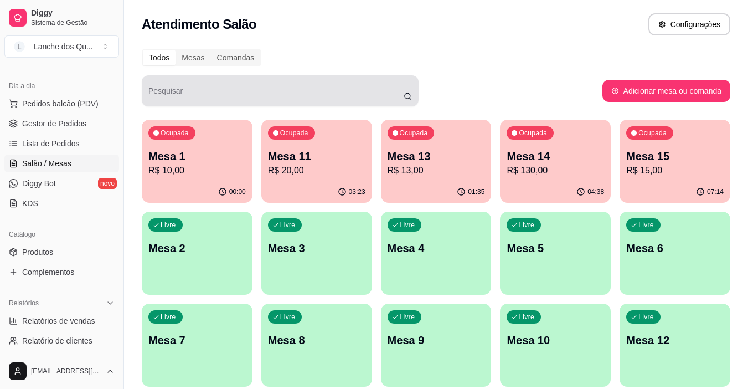
click at [157, 220] on div "Livre" at bounding box center [165, 224] width 34 height 13
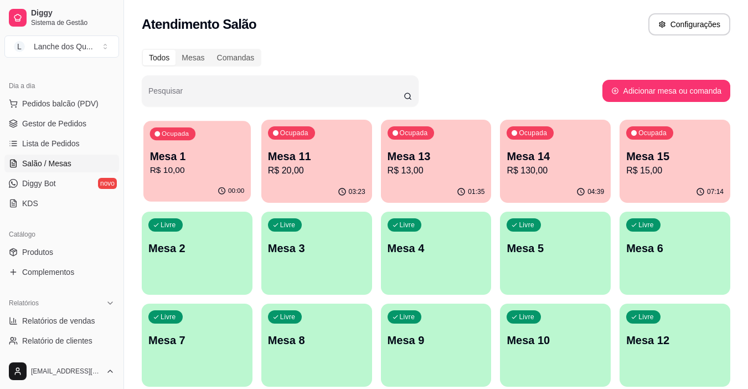
click at [205, 163] on div "Mesa 1 R$ 10,00" at bounding box center [197, 163] width 95 height 28
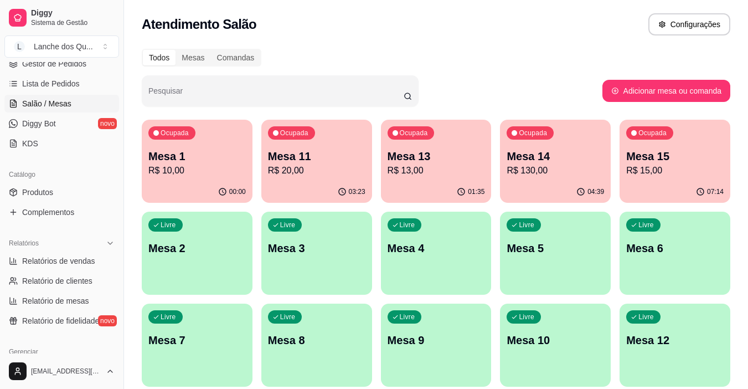
scroll to position [221, 0]
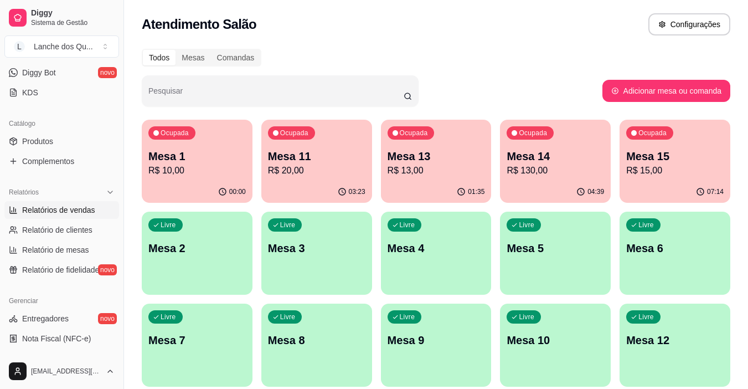
click at [59, 211] on span "Relatórios de vendas" at bounding box center [58, 209] width 73 height 11
select select "ALL"
select select "0"
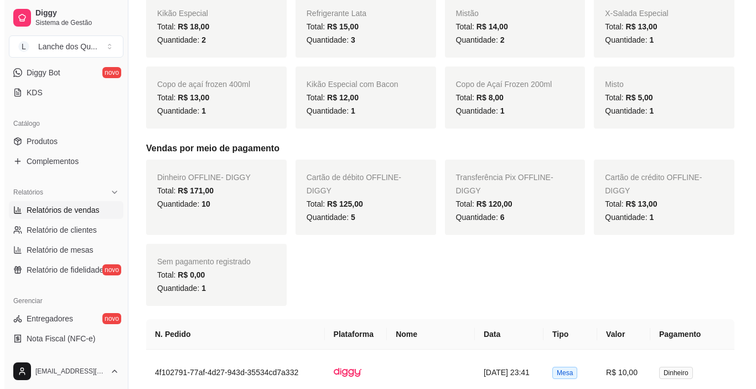
scroll to position [610, 0]
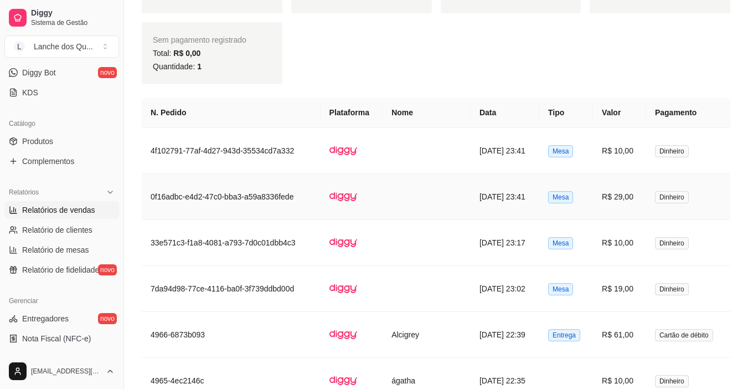
click at [638, 196] on td "R$ 29,00" at bounding box center [619, 197] width 53 height 46
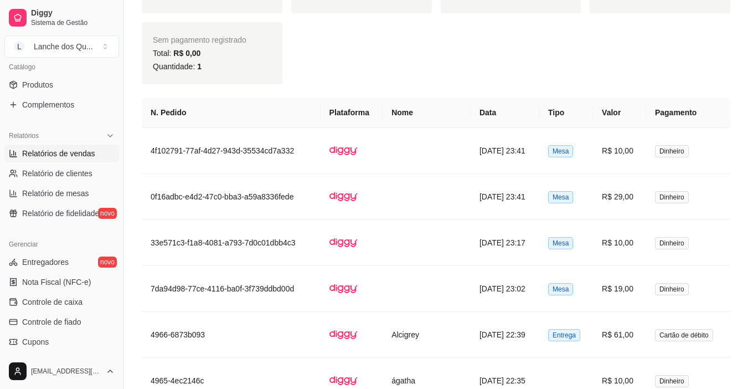
scroll to position [277, 0]
click at [370, 184] on td at bounding box center [351, 197] width 63 height 46
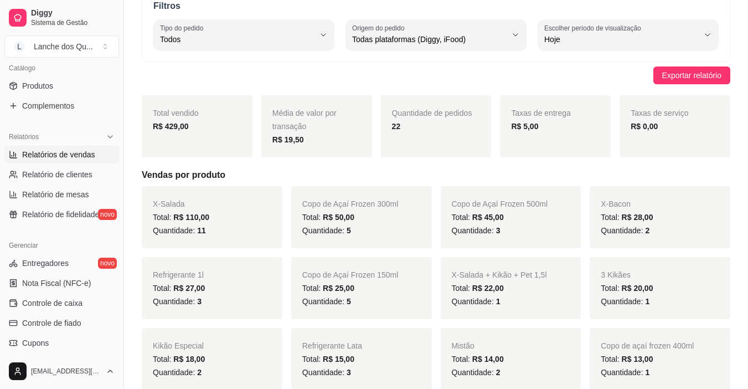
scroll to position [0, 0]
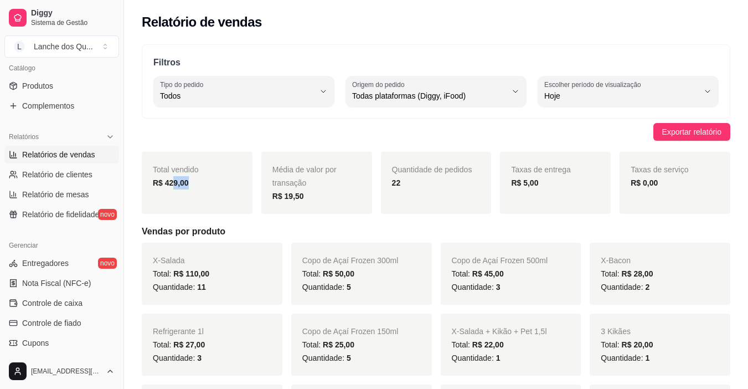
drag, startPoint x: 175, startPoint y: 182, endPoint x: 206, endPoint y: 182, distance: 31.0
click at [210, 182] on div "R$ 429,00" at bounding box center [197, 182] width 89 height 13
click at [206, 182] on div "R$ 429,00" at bounding box center [197, 182] width 89 height 13
drag, startPoint x: 156, startPoint y: 178, endPoint x: 213, endPoint y: 182, distance: 57.1
click at [213, 182] on div "R$ 429,00" at bounding box center [197, 182] width 89 height 13
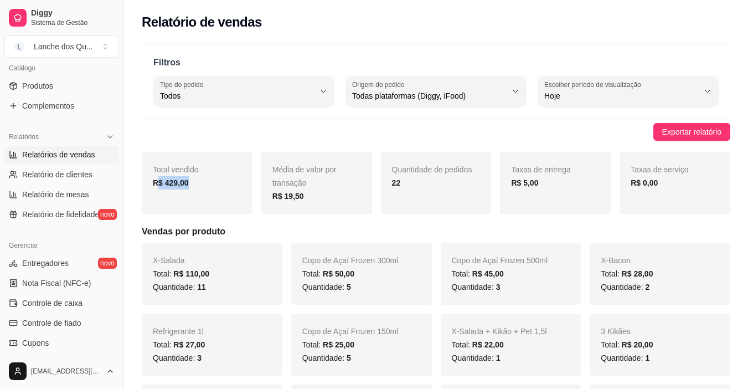
click at [213, 182] on div "R$ 429,00" at bounding box center [197, 182] width 89 height 13
drag, startPoint x: 147, startPoint y: 184, endPoint x: 205, endPoint y: 182, distance: 58.7
click at [205, 182] on div "Total vendido R$ 429,00" at bounding box center [197, 183] width 111 height 62
click at [205, 182] on div "R$ 429,00" at bounding box center [197, 182] width 89 height 13
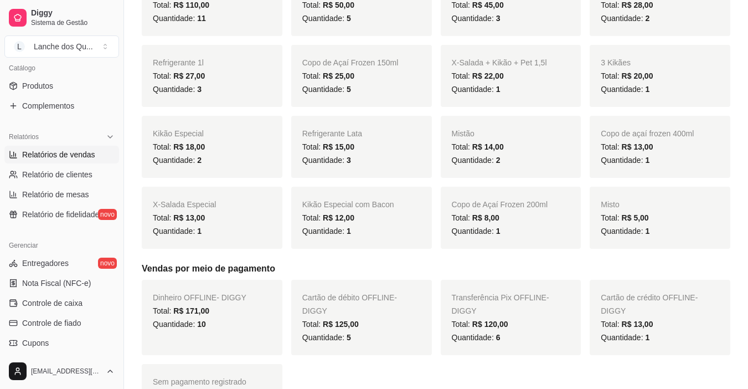
scroll to position [166, 0]
